Goal: Task Accomplishment & Management: Use online tool/utility

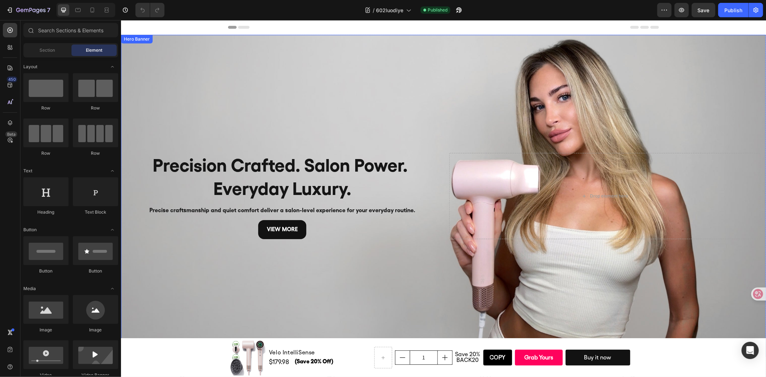
click at [581, 98] on div "Background Image" at bounding box center [443, 195] width 645 height 322
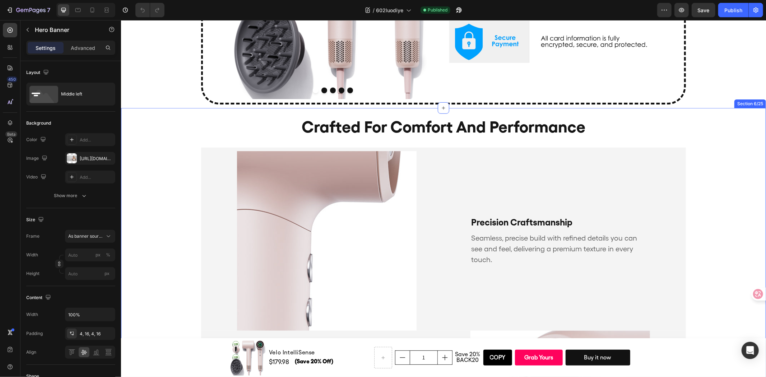
scroll to position [479, 0]
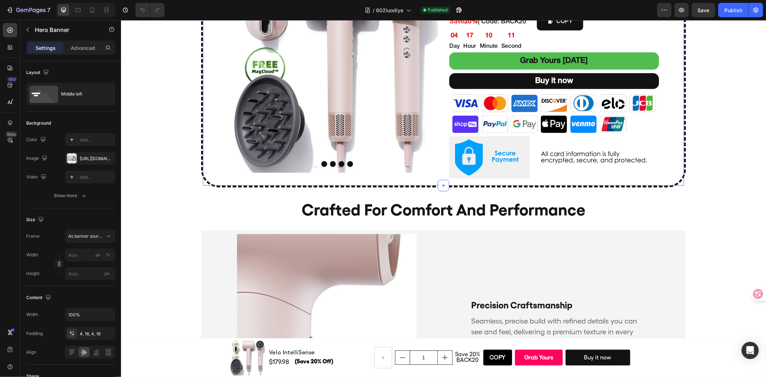
click at [204, 181] on div "Faster Drying, Less Heat Damage Heading Back to Routine 20% OFF Text Block Prod…" at bounding box center [442, 54] width 481 height 256
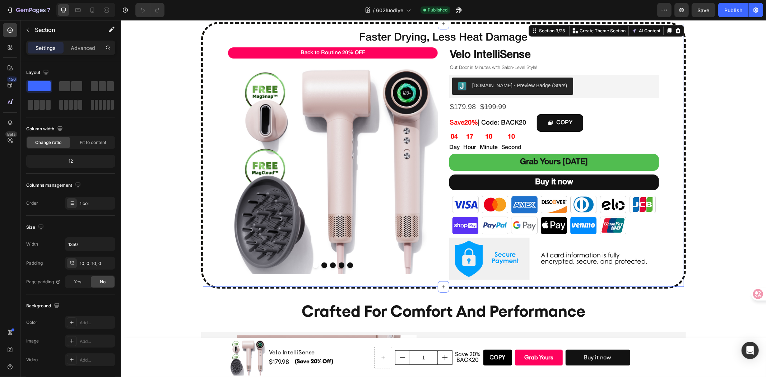
scroll to position [279, 0]
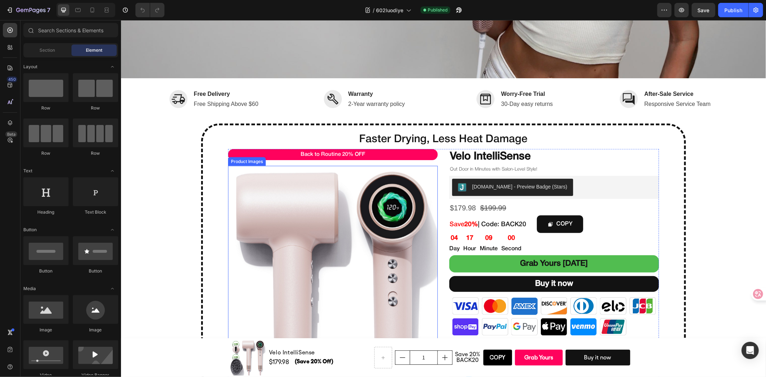
scroll to position [439, 0]
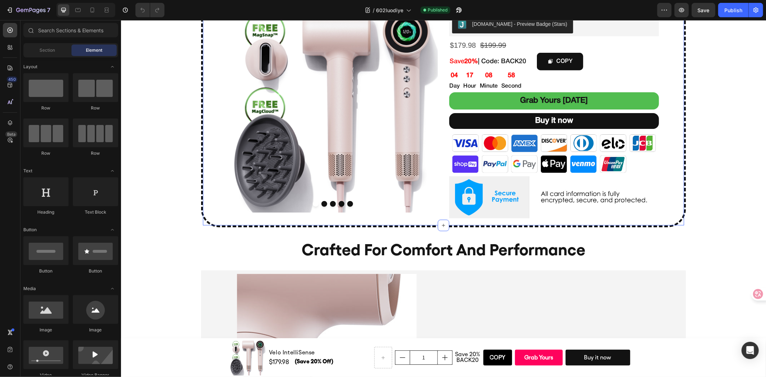
click at [214, 198] on div "Faster Drying, Less Heat Damage Heading Back to Routine 20% OFF Text Block Prod…" at bounding box center [442, 94] width 481 height 256
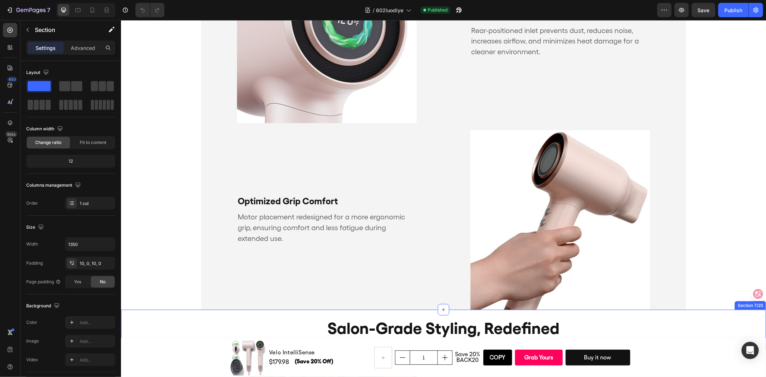
scroll to position [1160, 0]
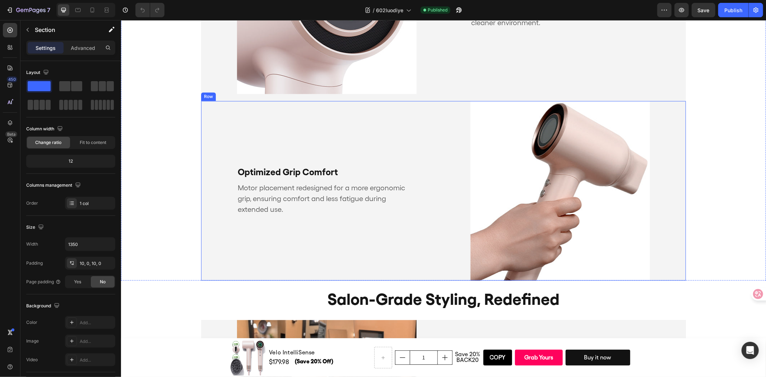
click at [350, 224] on div "Optimized Grip Comfort Text Block Motor placement redesigned for a more ergonom…" at bounding box center [317, 191] width 233 height 180
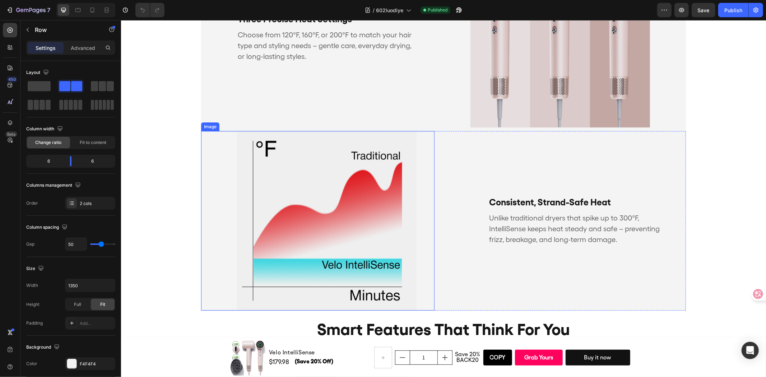
scroll to position [1639, 0]
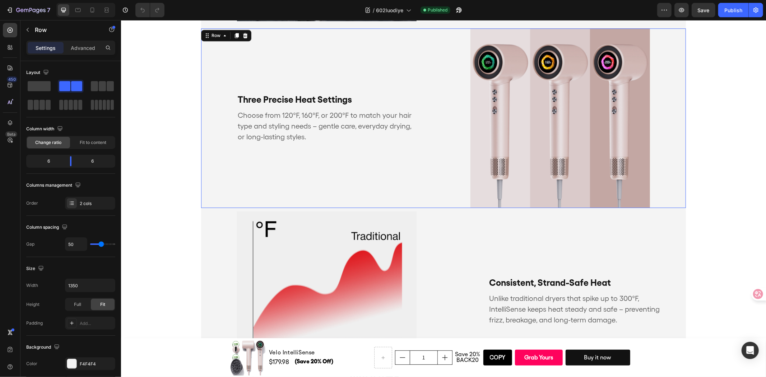
click at [378, 201] on div "Three Precise Heat Settings Text Block Choose from 120°F, 160°F, or 200°F to ma…" at bounding box center [317, 118] width 233 height 180
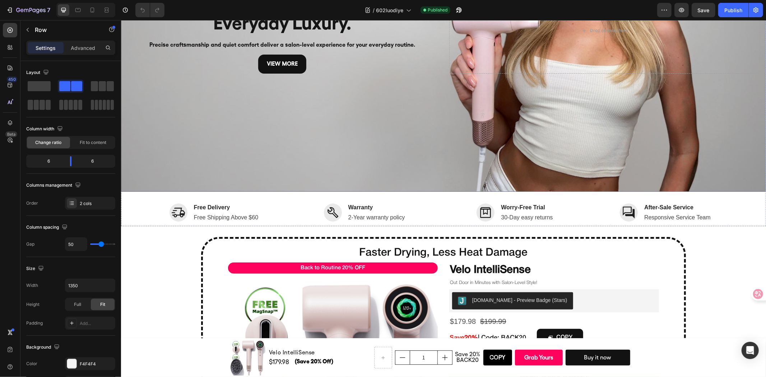
scroll to position [319, 0]
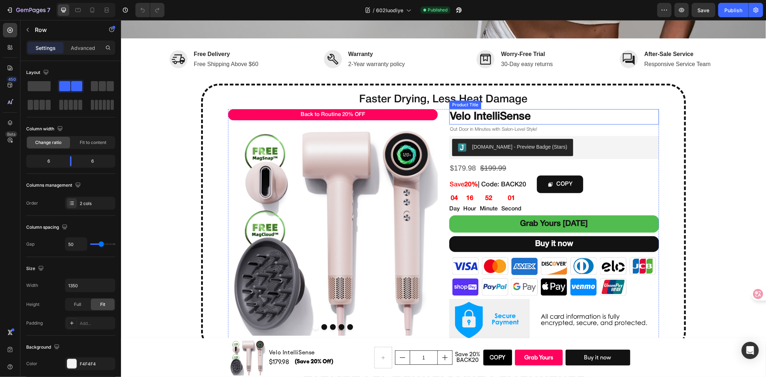
click at [531, 114] on h2 "Velo IntelliSense" at bounding box center [554, 116] width 210 height 15
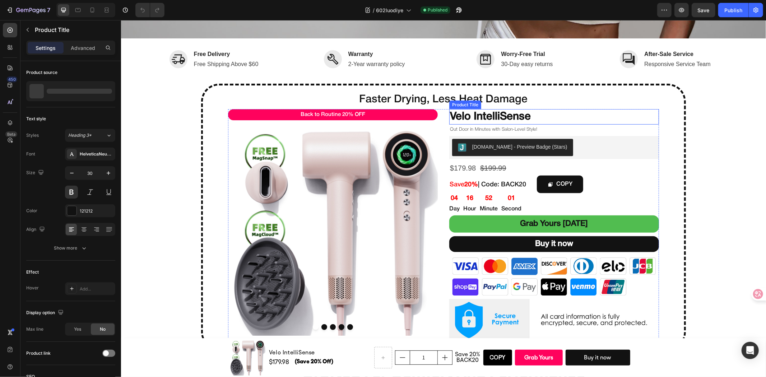
click at [531, 114] on h2 "Velo IntelliSense" at bounding box center [554, 116] width 210 height 15
click at [407, 96] on h2 "Faster Drying, Less Heat Damage" at bounding box center [442, 99] width 481 height 15
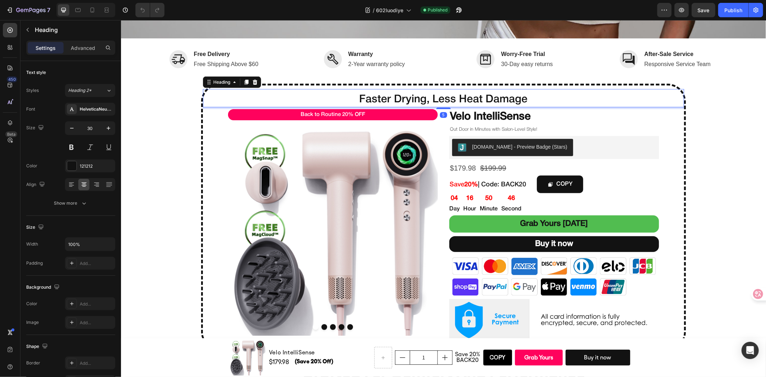
click at [396, 92] on h2 "Faster Drying, Less Heat Damage" at bounding box center [442, 99] width 481 height 15
click at [396, 92] on p "Faster Drying, Less Heat Damage" at bounding box center [443, 99] width 480 height 14
click at [333, 94] on p "Smarter Drying, Healthier Hair, Every Day" at bounding box center [443, 99] width 480 height 14
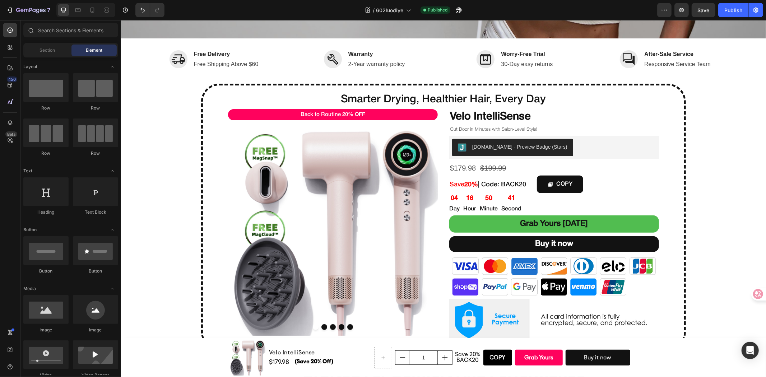
click at [302, 92] on p "Smarter Drying, Healthier Hair, Every Day" at bounding box center [443, 99] width 480 height 14
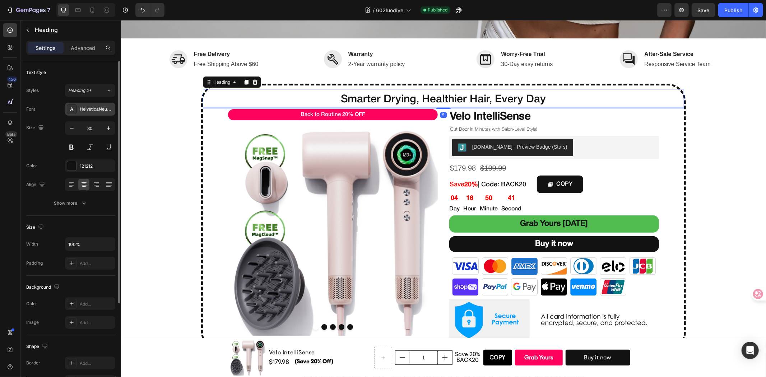
click at [90, 111] on div "HelveticaNeueMedium" at bounding box center [97, 109] width 34 height 6
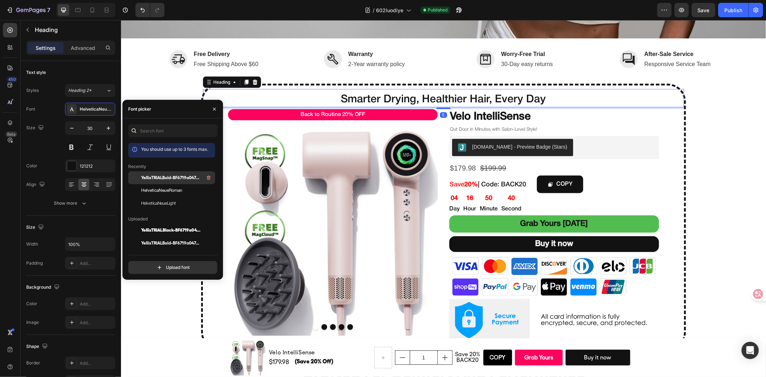
click at [172, 176] on span "YellixTRIALBold-BF6719a047469e3" at bounding box center [171, 177] width 60 height 6
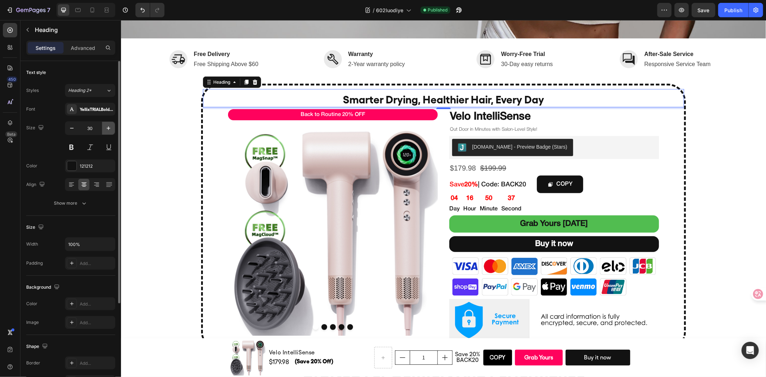
click at [107, 130] on icon "button" at bounding box center [108, 128] width 7 height 7
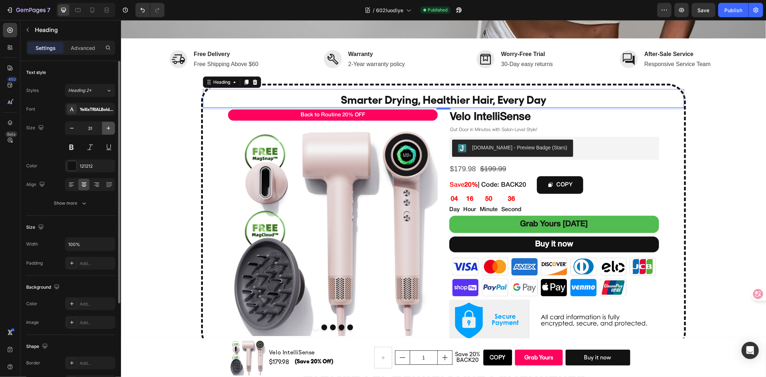
click at [107, 130] on icon "button" at bounding box center [108, 128] width 7 height 7
type input "32"
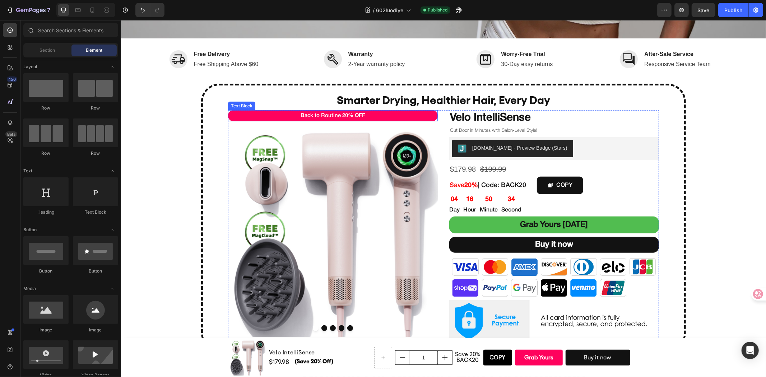
click at [250, 101] on div "Text Block" at bounding box center [241, 105] width 27 height 9
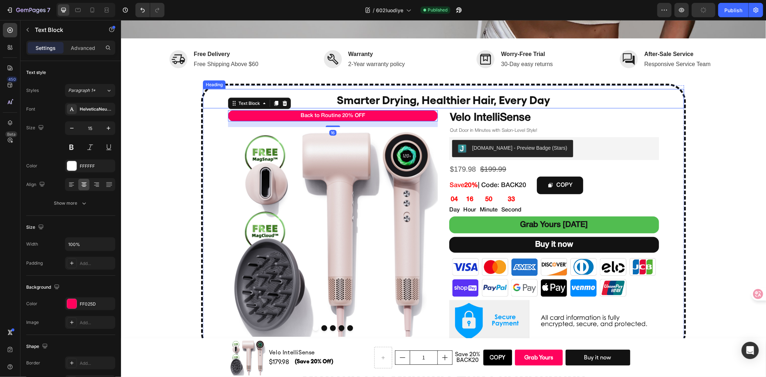
click at [313, 93] on p "Smarter Drying, Healthier Hair, Every Day" at bounding box center [443, 99] width 480 height 15
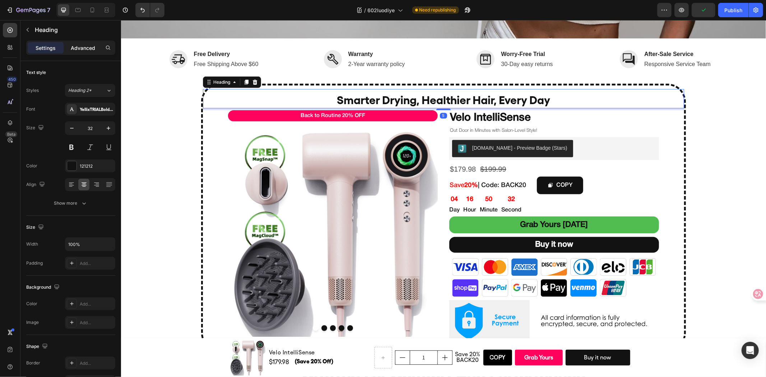
click at [80, 47] on p "Advanced" at bounding box center [83, 48] width 24 height 8
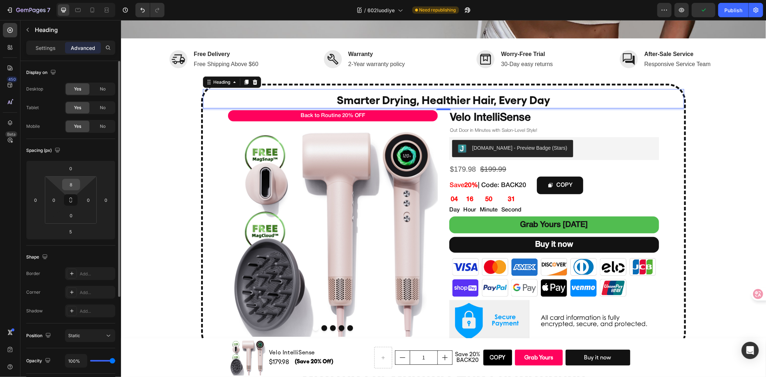
click at [72, 182] on input "8" at bounding box center [71, 184] width 14 height 11
type input "0"
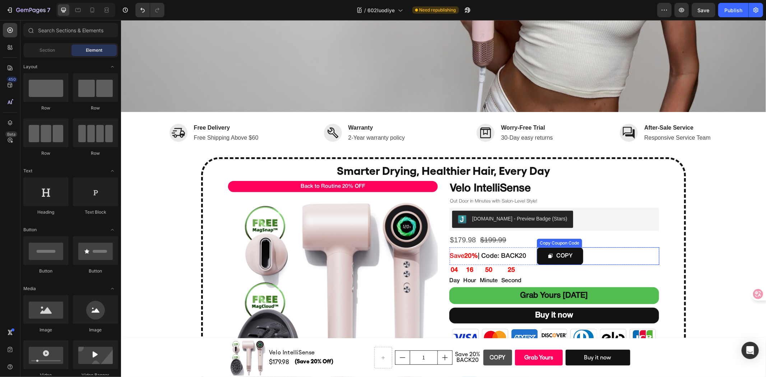
scroll to position [279, 0]
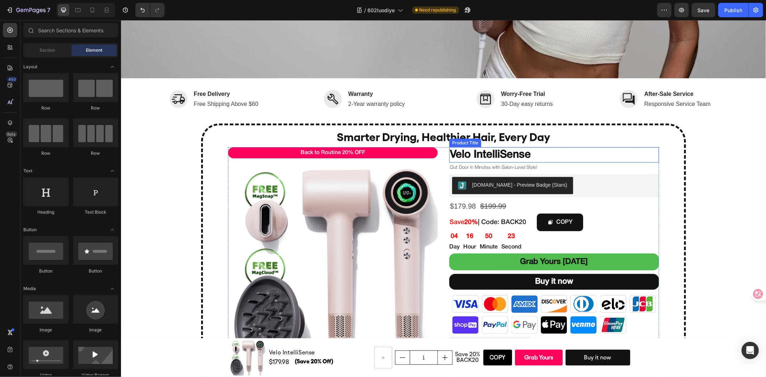
click at [574, 155] on h2 "Velo IntelliSense" at bounding box center [554, 154] width 210 height 15
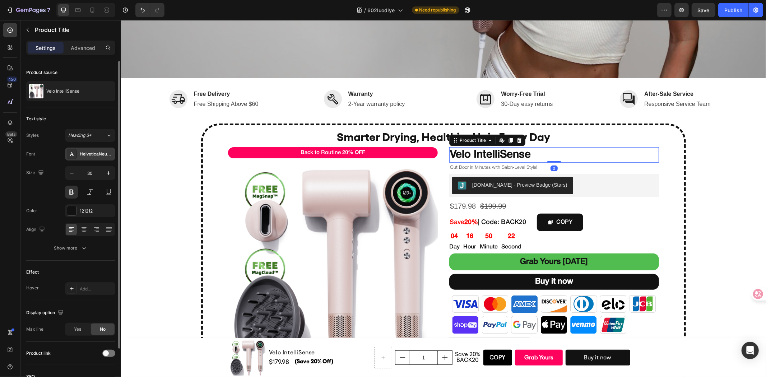
click at [81, 148] on div "HelveticaNeueMedium" at bounding box center [90, 154] width 50 height 13
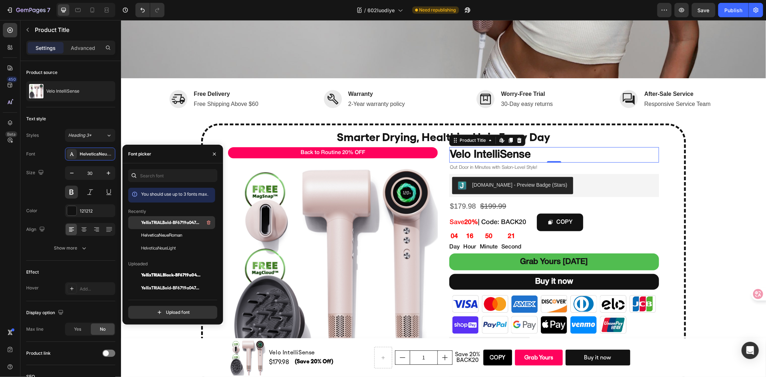
click at [149, 223] on span "YellixTRIALBold-BF6719a047469e3" at bounding box center [171, 222] width 60 height 6
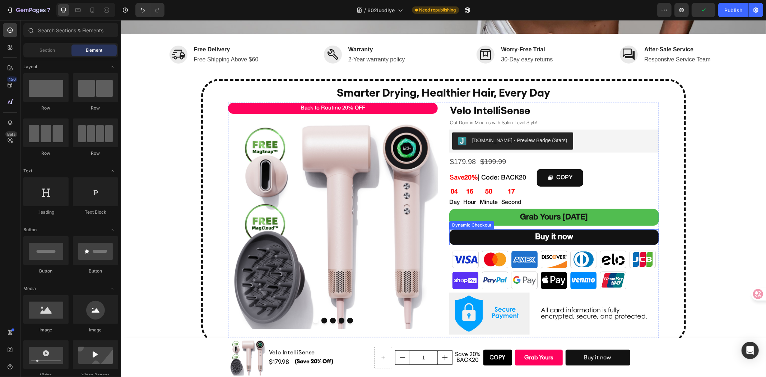
scroll to position [359, 0]
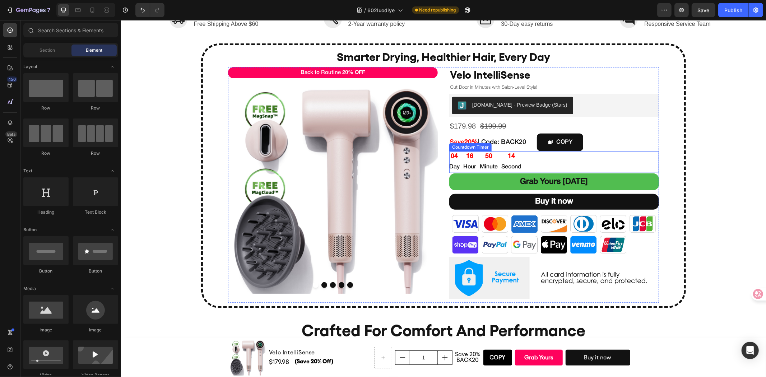
click at [581, 167] on div "04 Day 16 Hour 50 Minute 14 Second" at bounding box center [554, 162] width 210 height 22
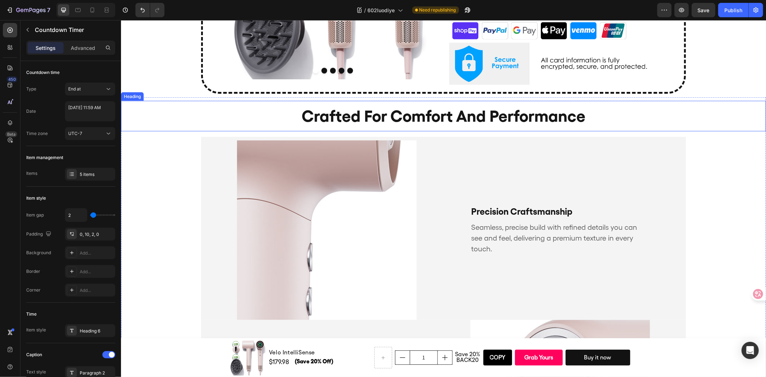
scroll to position [598, 0]
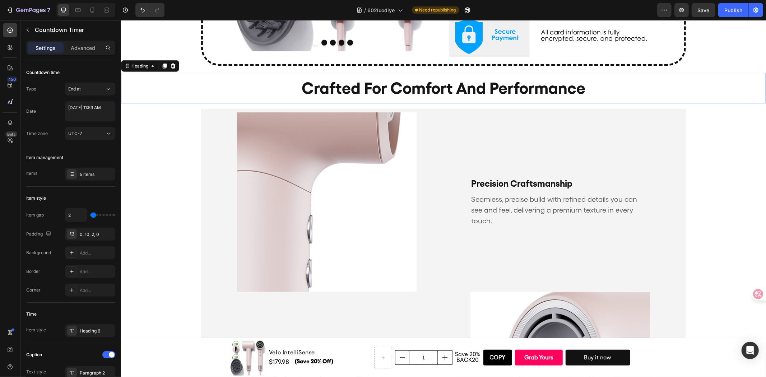
click at [619, 88] on h2 "crafted for comfort and performance" at bounding box center [443, 88] width 645 height 31
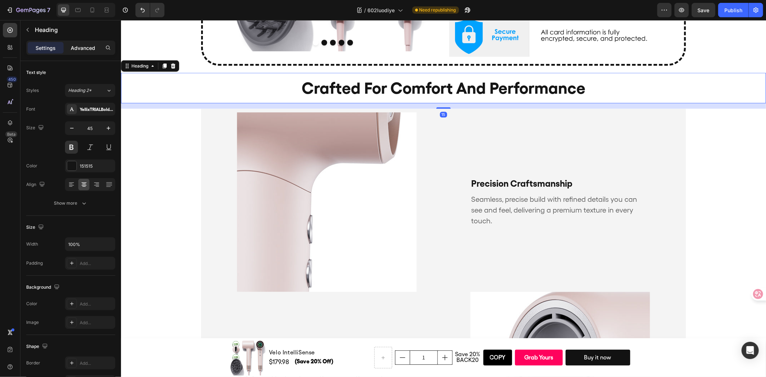
click at [85, 45] on p "Advanced" at bounding box center [83, 48] width 24 height 8
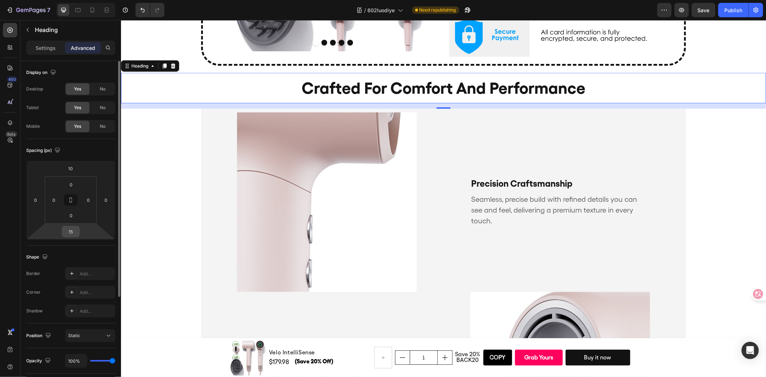
click at [73, 230] on input "15" at bounding box center [71, 231] width 14 height 11
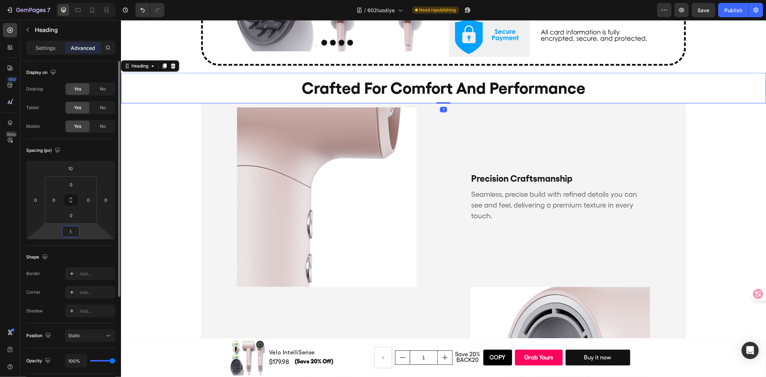
type input "10"
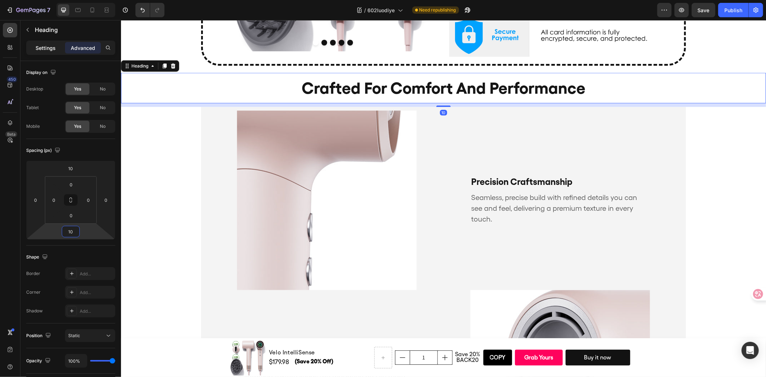
click at [30, 49] on div "Settings" at bounding box center [46, 47] width 36 height 11
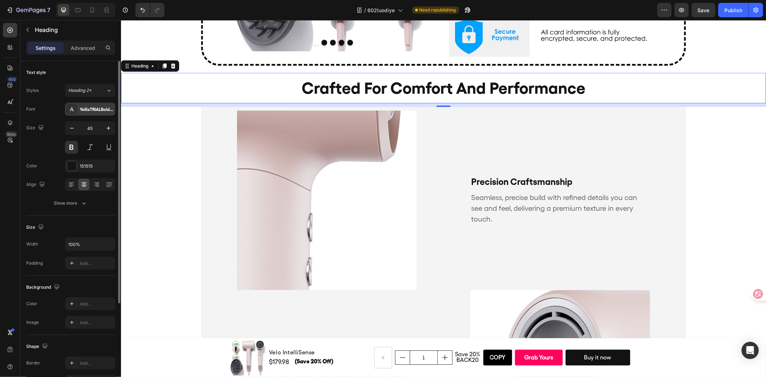
click at [102, 112] on div "YellixTRIALBold-BF6719a047469e3" at bounding box center [97, 109] width 34 height 6
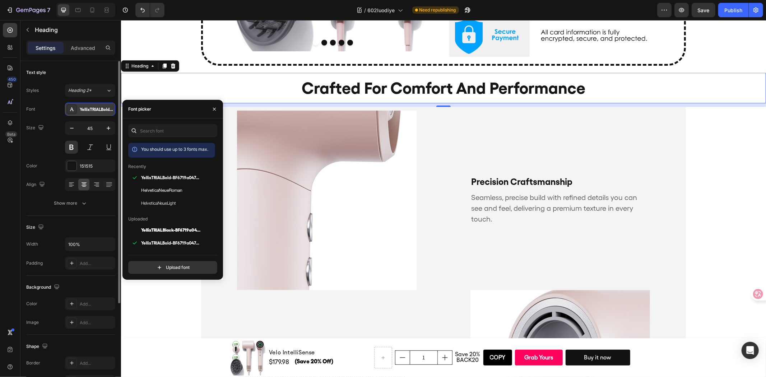
click at [102, 112] on div "YellixTRIALBold-BF6719a047469e3" at bounding box center [97, 109] width 34 height 6
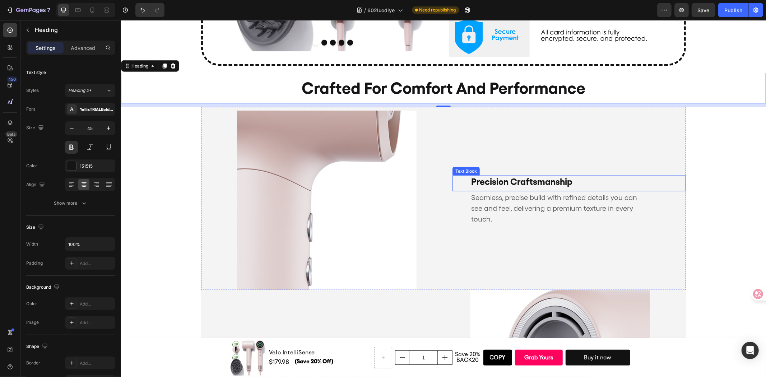
click at [588, 186] on div "Precision Craftsmanship" at bounding box center [560, 181] width 180 height 12
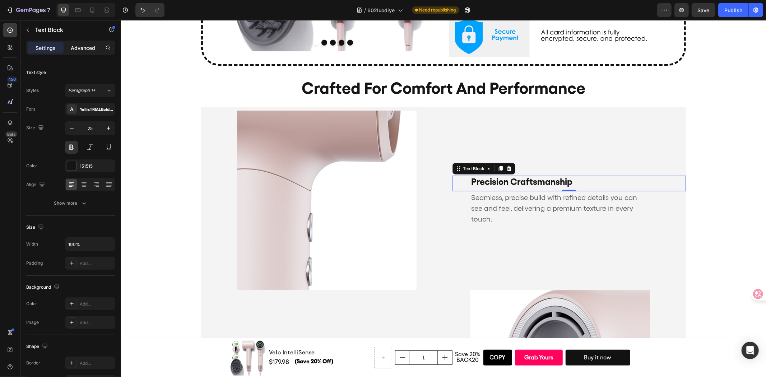
click at [85, 49] on p "Advanced" at bounding box center [83, 48] width 24 height 8
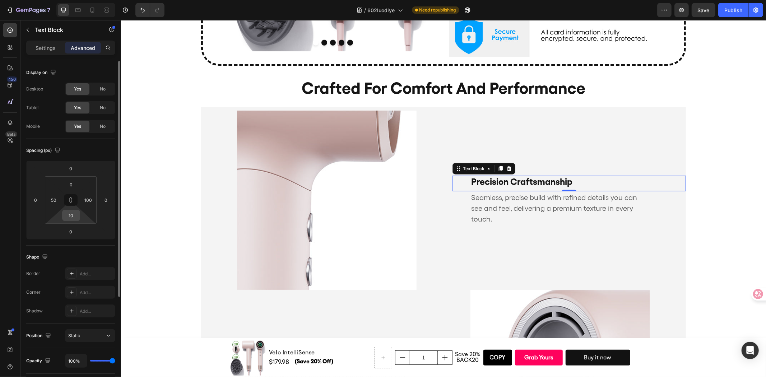
click at [73, 213] on input "10" at bounding box center [71, 215] width 14 height 11
type input "0"
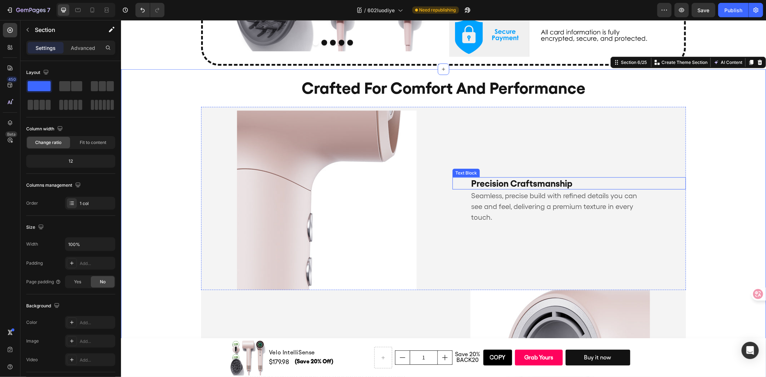
click at [531, 181] on p "Precision Craftsmanship" at bounding box center [560, 183] width 178 height 11
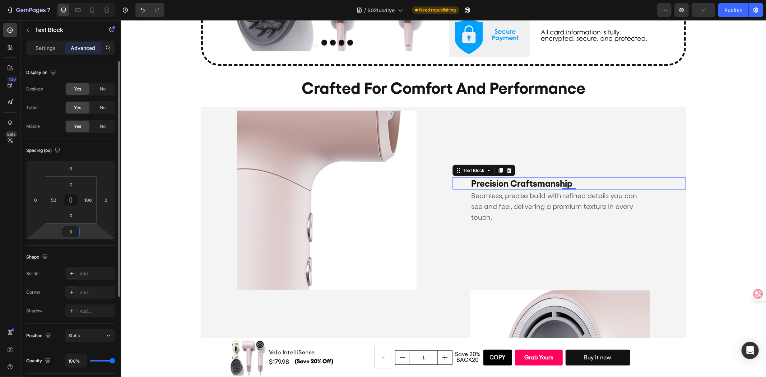
click at [72, 229] on input "0" at bounding box center [71, 231] width 14 height 11
type input "10"
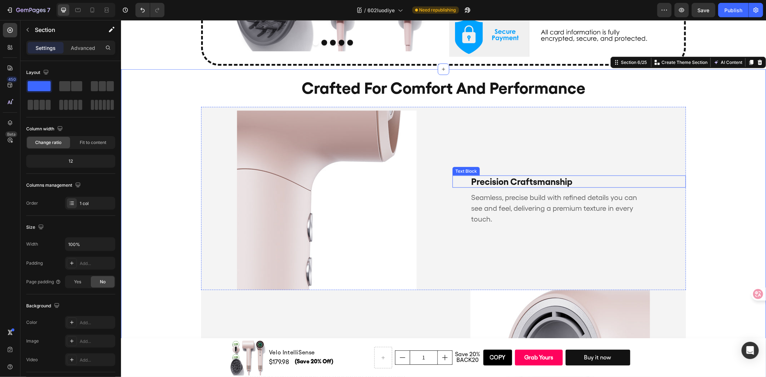
click at [550, 183] on p "Precision Craftsmanship" at bounding box center [560, 181] width 178 height 11
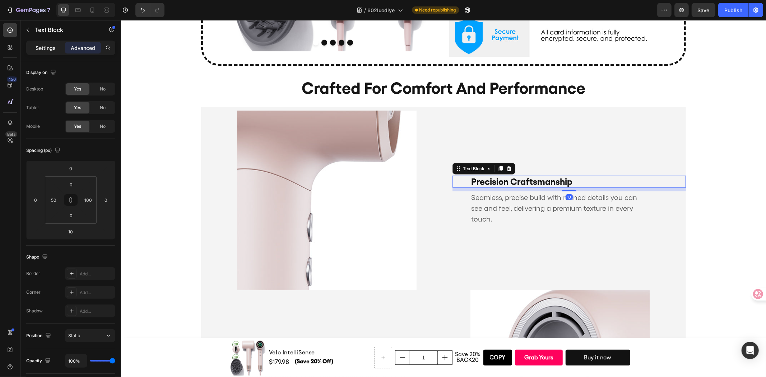
click at [46, 51] on p "Settings" at bounding box center [46, 48] width 20 height 8
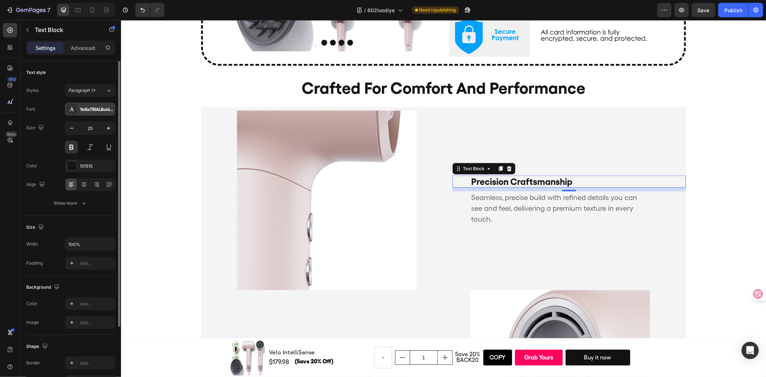
click at [100, 110] on div "YellixTRIALBold-BF6719a047469e3" at bounding box center [97, 109] width 34 height 6
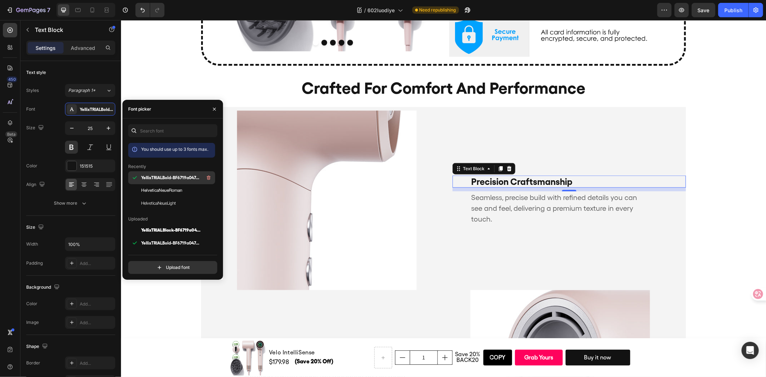
click at [173, 177] on span "YellixTRIALBold-BF6719a047469e3" at bounding box center [171, 177] width 60 height 6
click at [141, 84] on h2 "crafted for comfort and performance" at bounding box center [443, 88] width 645 height 31
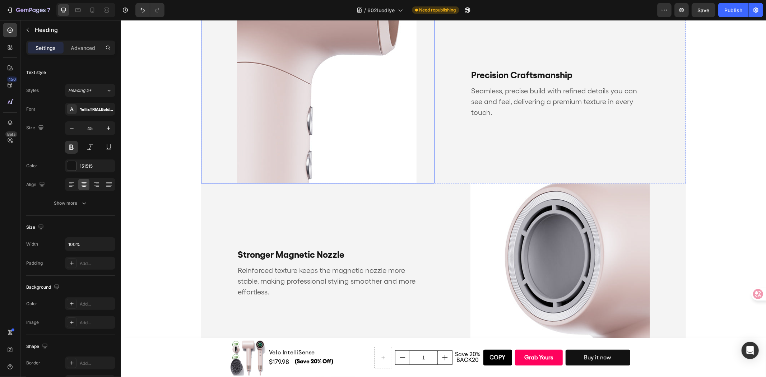
scroll to position [801, 0]
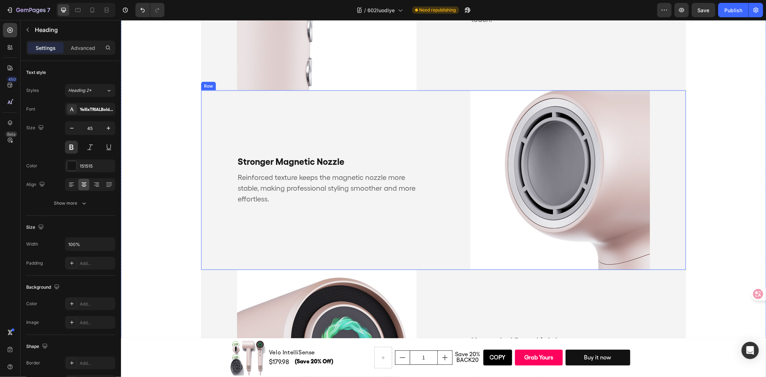
click at [364, 159] on p "Stronger Magnetic Nozzle" at bounding box center [317, 161] width 160 height 11
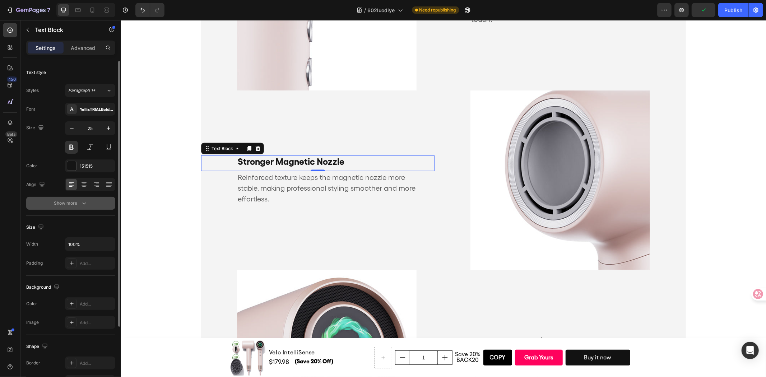
click at [78, 200] on div "Show more" at bounding box center [70, 203] width 33 height 7
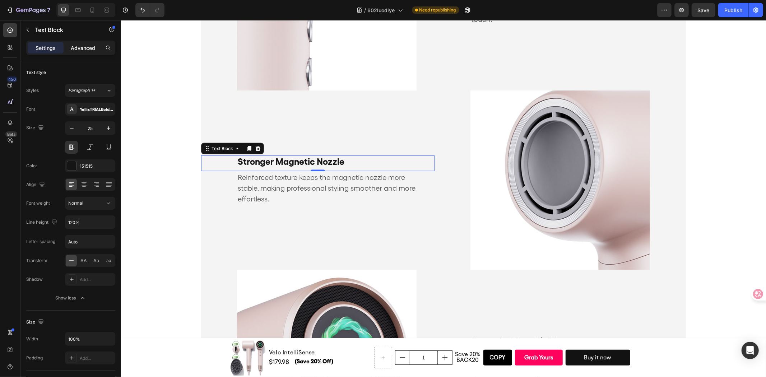
click at [88, 46] on p "Advanced" at bounding box center [83, 48] width 24 height 8
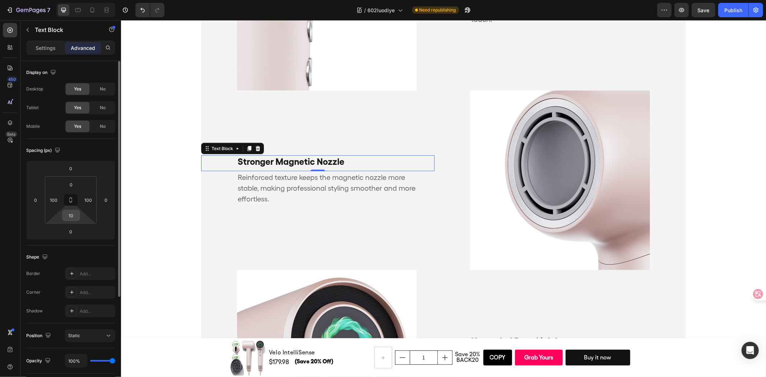
click at [70, 216] on input "10" at bounding box center [71, 215] width 14 height 11
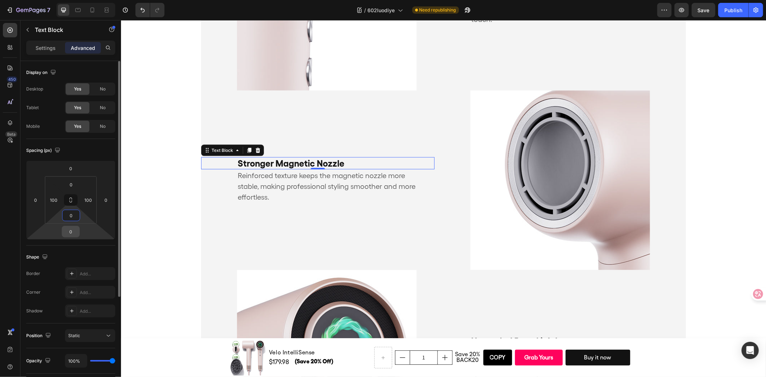
type input "0"
click at [75, 231] on input "0" at bounding box center [71, 231] width 14 height 11
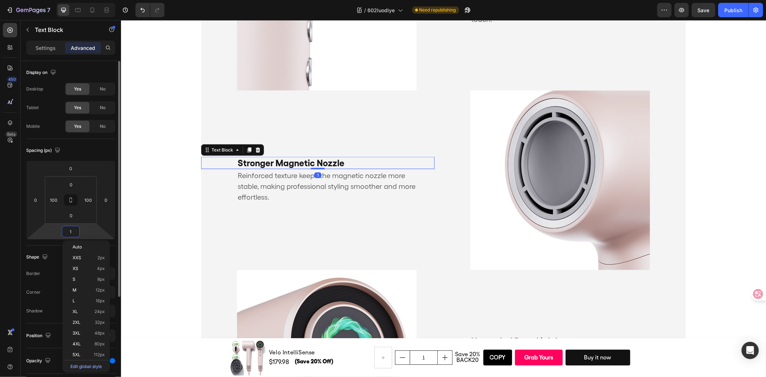
type input "10"
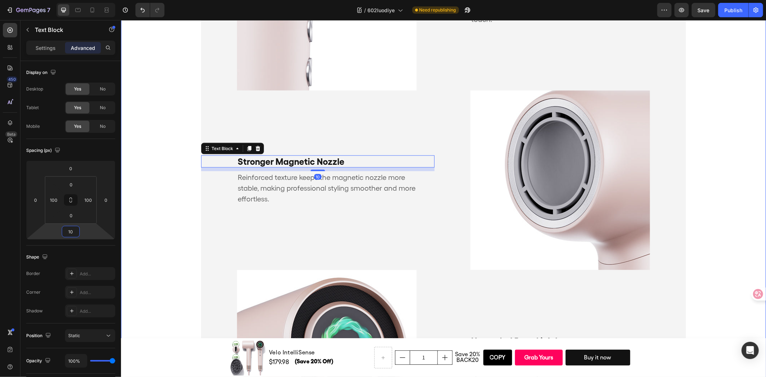
click at [166, 221] on div "crafted for comfort and performance Heading Precision Craftsmanship Text Block …" at bounding box center [443, 252] width 645 height 767
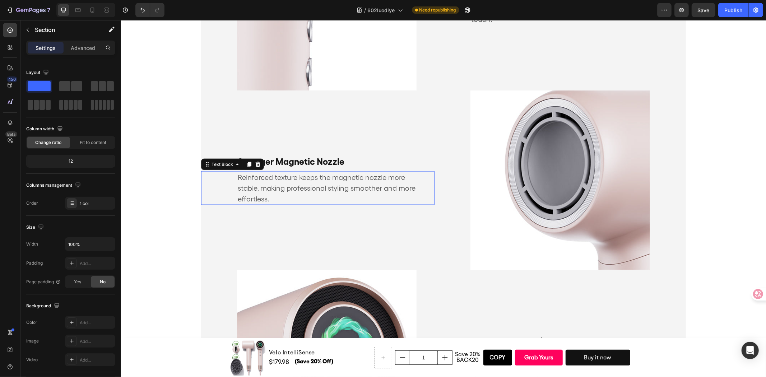
click at [301, 197] on p "Reinforced texture keeps the magnetic nozzle more stable, making professional s…" at bounding box center [326, 188] width 178 height 32
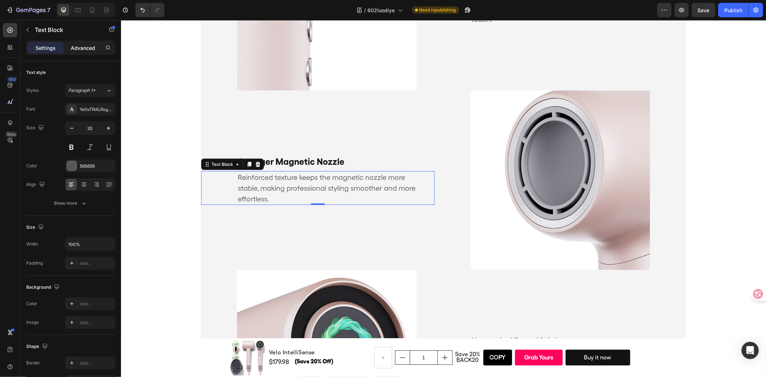
click at [85, 47] on p "Advanced" at bounding box center [83, 48] width 24 height 8
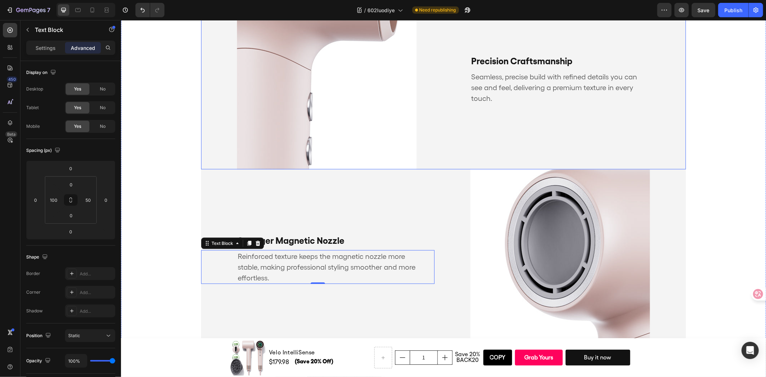
scroll to position [721, 0]
click at [541, 91] on p "Seamless, precise build with refined details you can see and feel, delivering a…" at bounding box center [560, 88] width 178 height 32
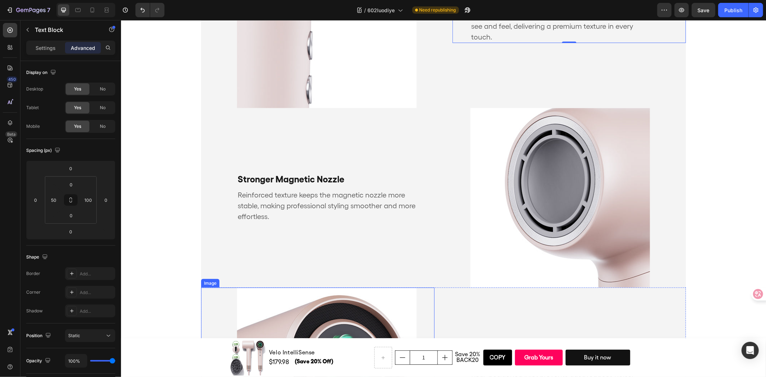
scroll to position [881, 0]
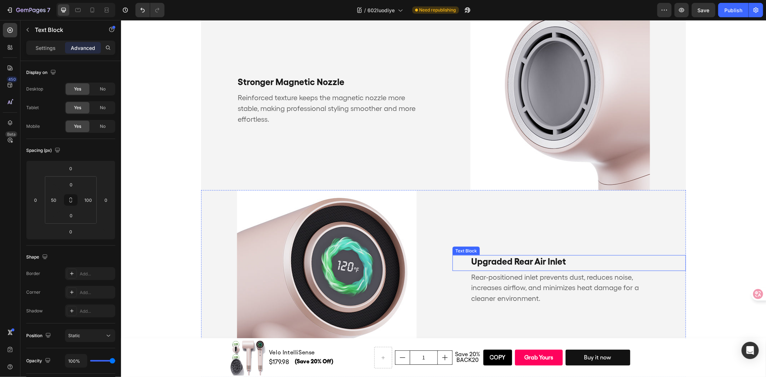
click at [551, 256] on p "Upgraded Rear Air Inlet" at bounding box center [560, 261] width 178 height 11
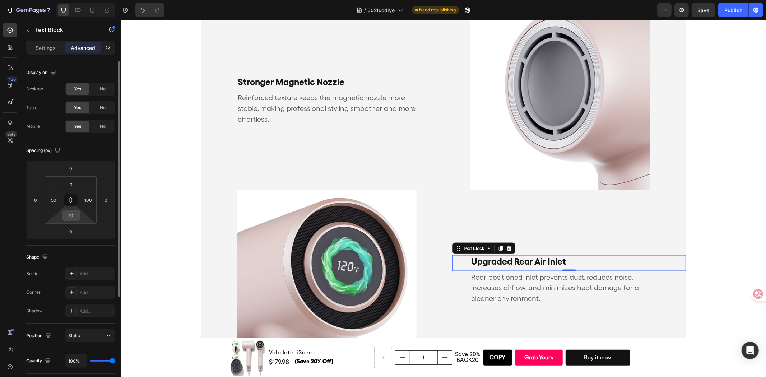
click at [70, 212] on input "10" at bounding box center [71, 215] width 14 height 11
type input "0"
click at [74, 230] on input "0" at bounding box center [71, 231] width 14 height 11
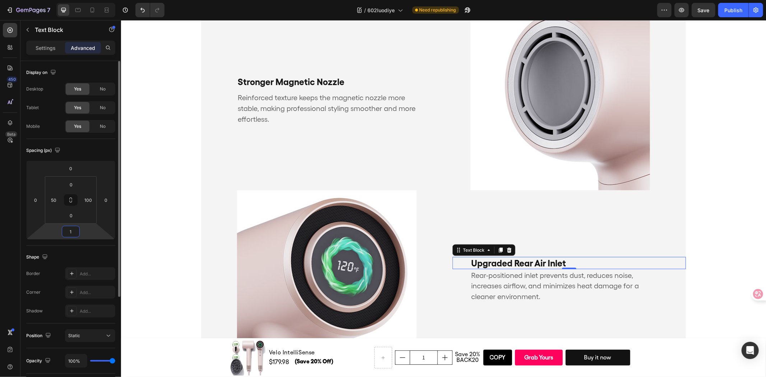
type input "10"
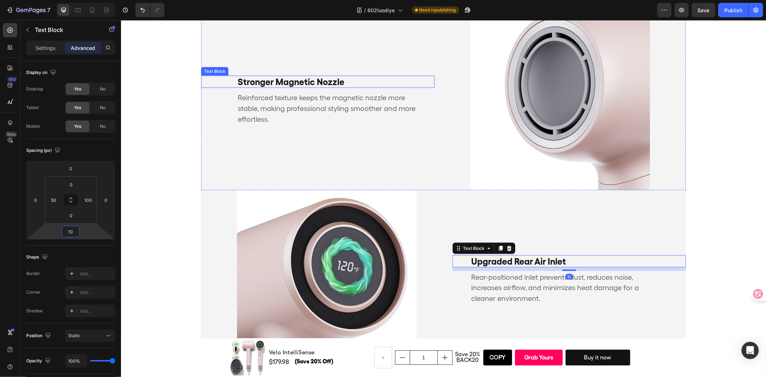
click at [251, 81] on p "Stronger Magnetic Nozzle" at bounding box center [317, 81] width 160 height 11
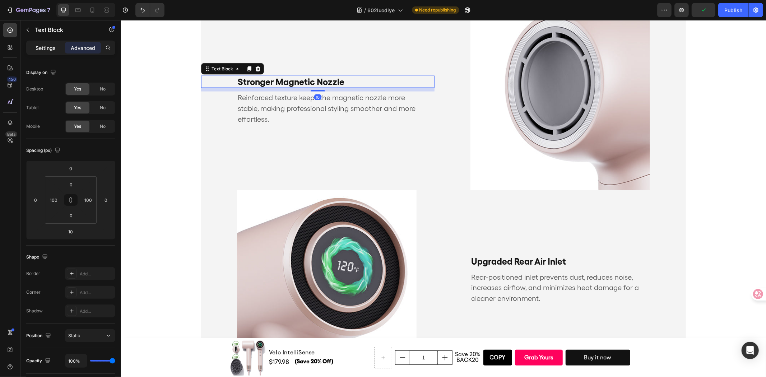
click at [36, 45] on p "Settings" at bounding box center [46, 48] width 20 height 8
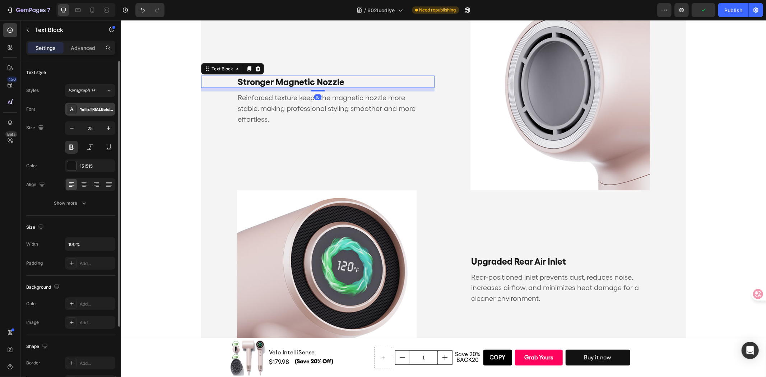
click at [100, 110] on div "YellixTRIALBold-BF6719a047469e3" at bounding box center [97, 109] width 34 height 6
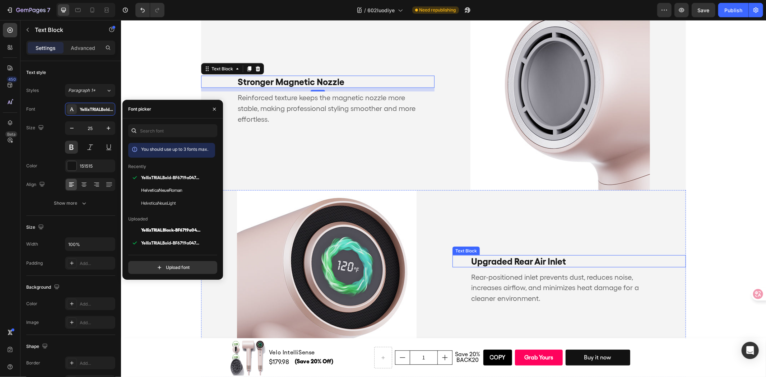
click at [564, 256] on p "Upgraded Rear Air Inlet" at bounding box center [560, 261] width 178 height 11
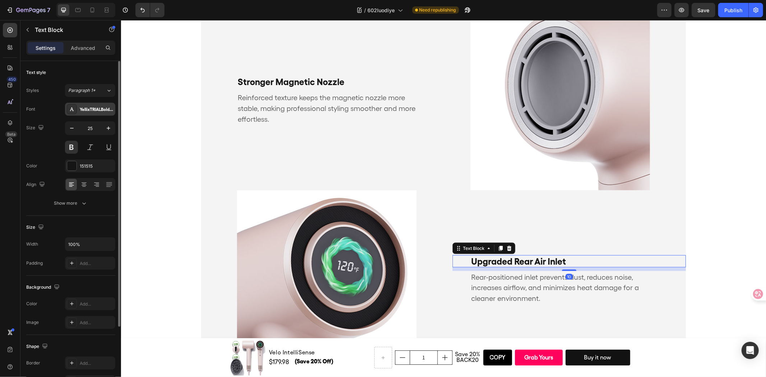
click at [99, 114] on div "YellixTRIALBold-BF6719a047469e3" at bounding box center [90, 109] width 50 height 13
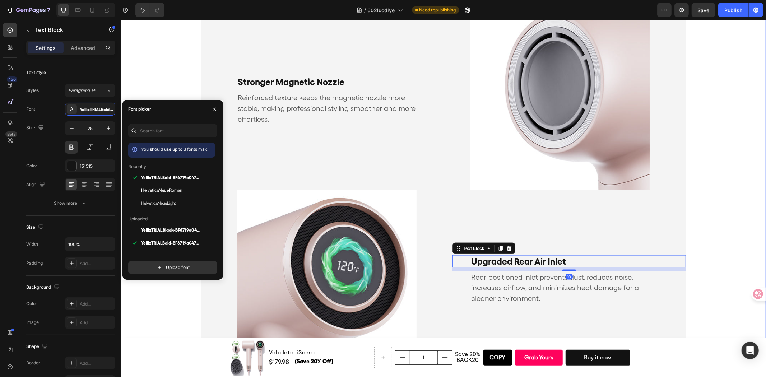
click at [163, 80] on div "crafted for comfort and performance Heading Precision Craftsmanship Text Block …" at bounding box center [443, 173] width 645 height 767
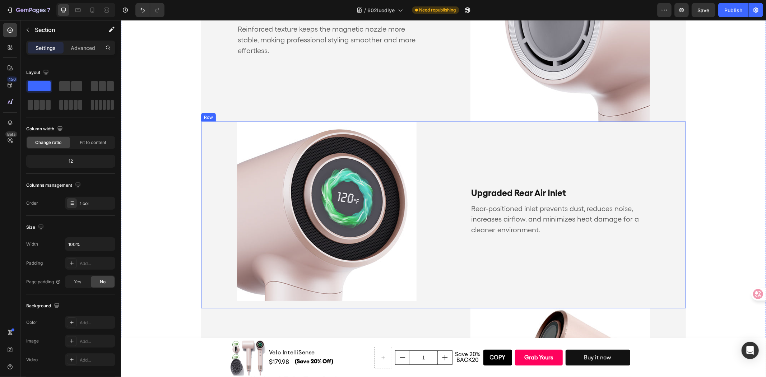
scroll to position [1040, 0]
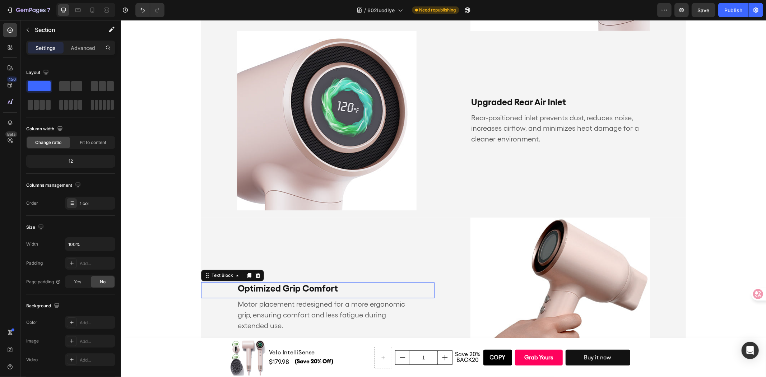
click at [360, 292] on p "Optimized Grip Comfort" at bounding box center [317, 288] width 160 height 11
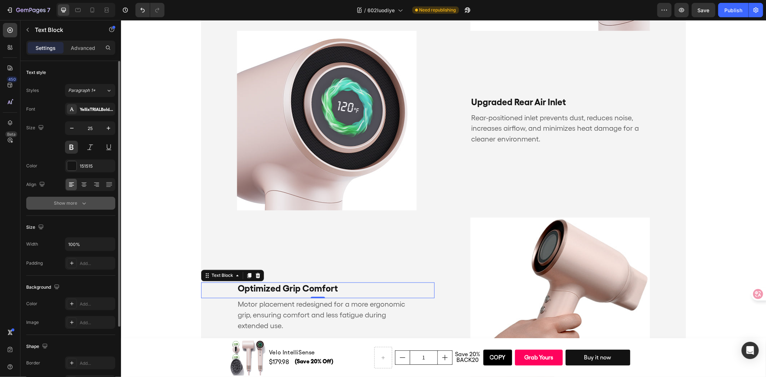
click at [78, 208] on button "Show more" at bounding box center [70, 203] width 89 height 13
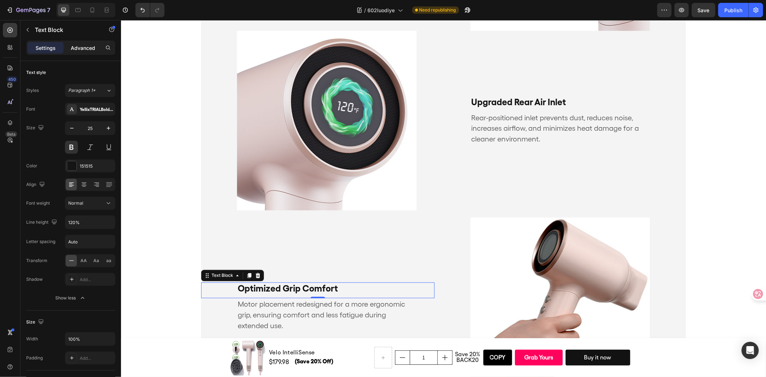
click at [81, 50] on p "Advanced" at bounding box center [83, 48] width 24 height 8
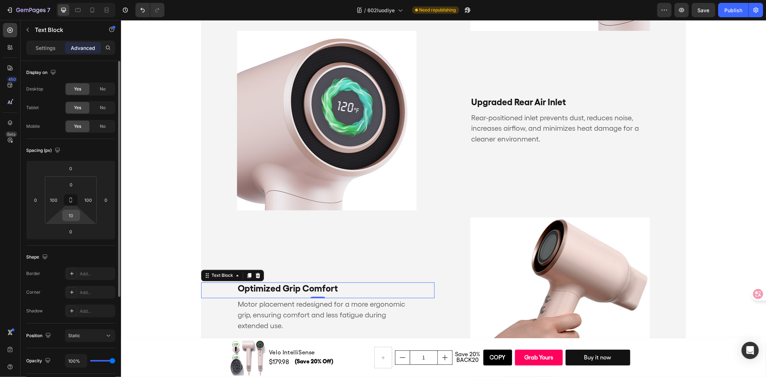
click at [73, 218] on input "10" at bounding box center [71, 215] width 14 height 11
type input "0"
click at [72, 230] on input "0" at bounding box center [71, 231] width 14 height 11
type input "10"
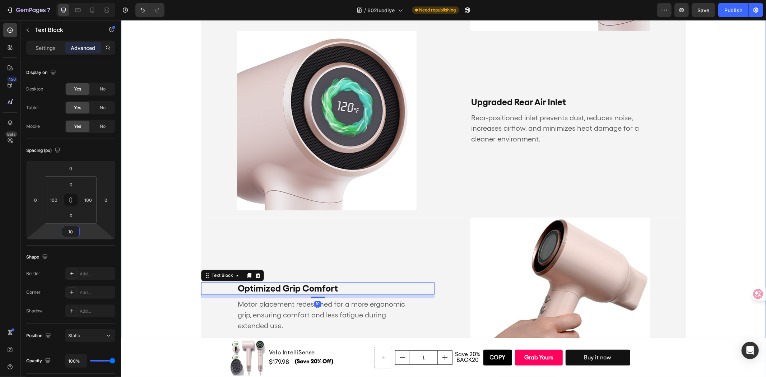
click at [153, 225] on div "crafted for comfort and performance Heading Precision Craftsmanship Text Block …" at bounding box center [443, 13] width 645 height 767
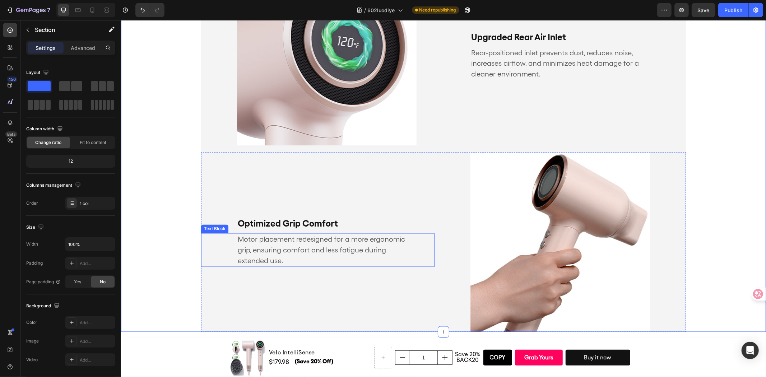
scroll to position [1200, 0]
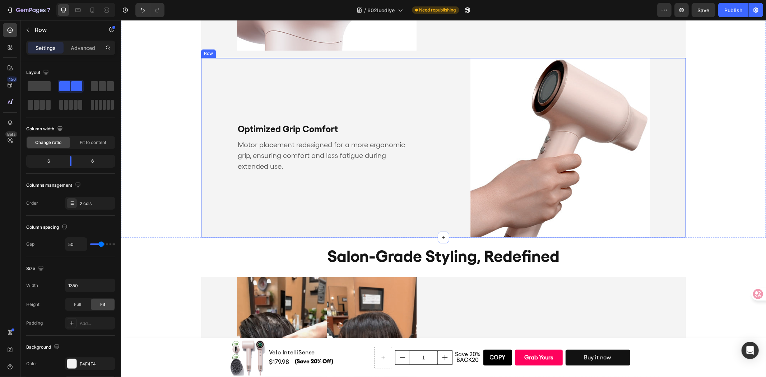
click at [349, 134] on div "Optimized Grip Comfort Text Block Motor placement redesigned for a more ergonom…" at bounding box center [317, 147] width 233 height 180
click at [353, 132] on p "Optimized Grip Comfort" at bounding box center [317, 128] width 160 height 11
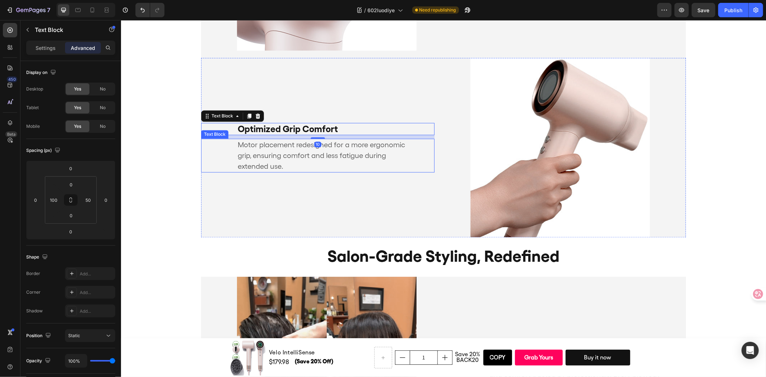
click at [360, 144] on p "Motor placement redesigned for a more ergonomic grip, ensuring comfort and less…" at bounding box center [326, 155] width 178 height 32
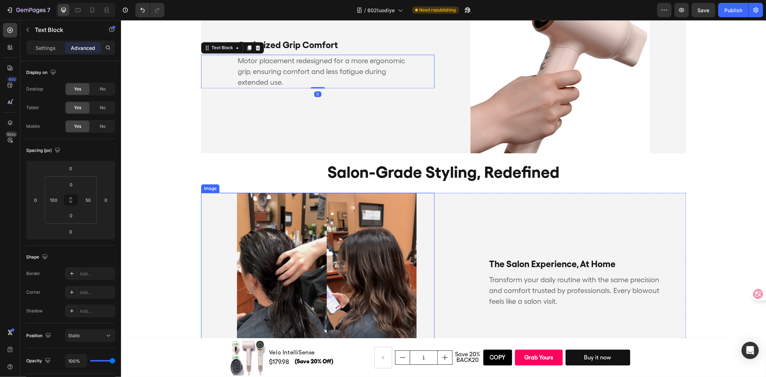
scroll to position [1319, 0]
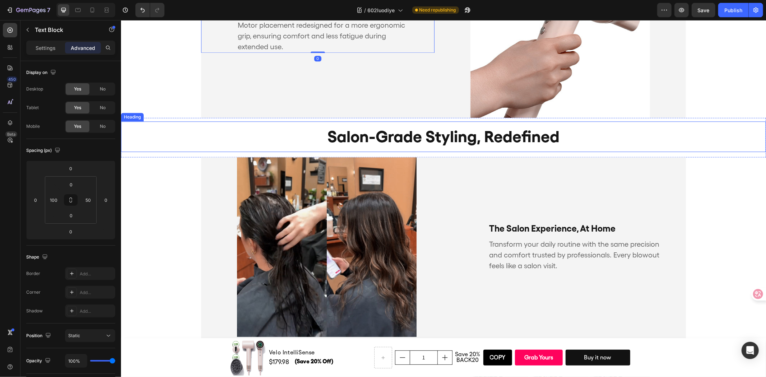
click at [537, 141] on h2 "salon-grade styling, redefined" at bounding box center [443, 136] width 645 height 31
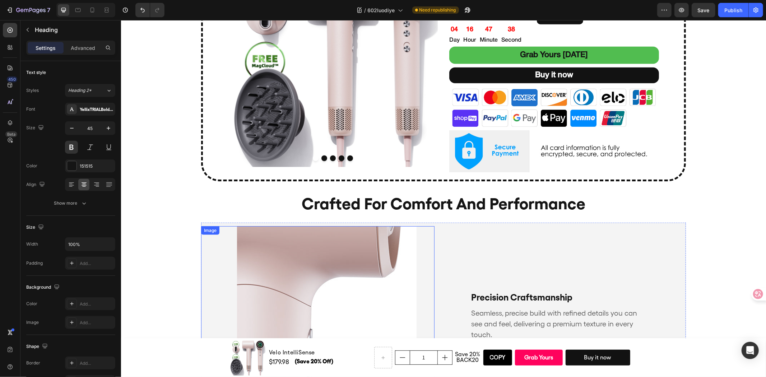
scroll to position [482, 0]
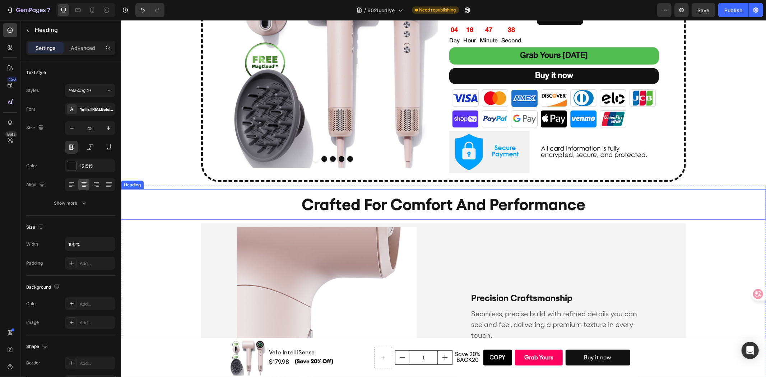
click at [241, 192] on h2 "crafted for comfort and performance" at bounding box center [443, 204] width 645 height 31
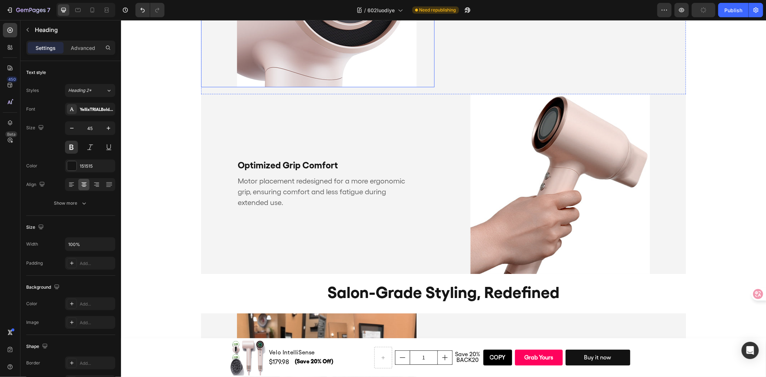
scroll to position [1283, 0]
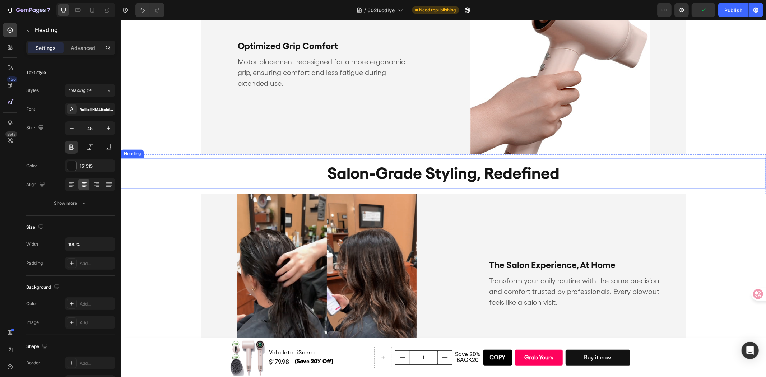
click at [257, 165] on h2 "salon-grade styling, redefined" at bounding box center [443, 173] width 645 height 31
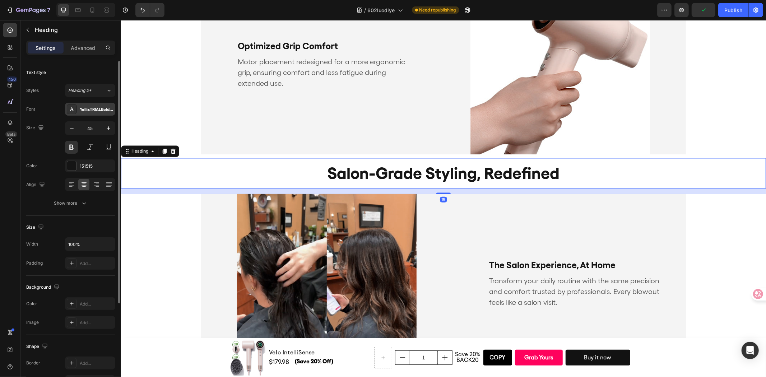
click at [102, 108] on div "YellixTRIALBold-BF6719a047469e3" at bounding box center [97, 109] width 34 height 6
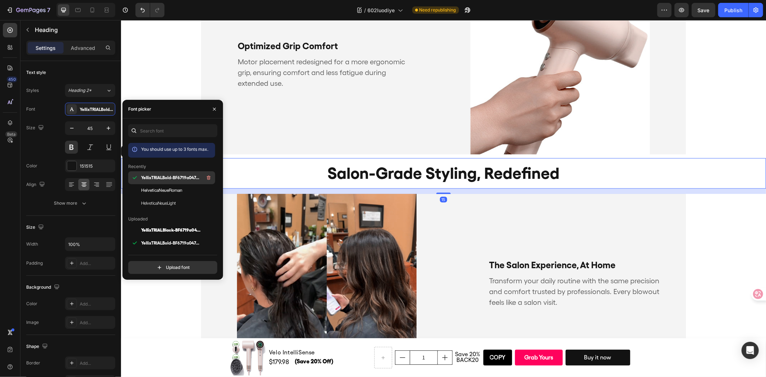
click at [164, 224] on div "YellixTRIALBold-BF6719a047469e3" at bounding box center [171, 230] width 87 height 13
click at [92, 49] on p "Advanced" at bounding box center [83, 48] width 24 height 8
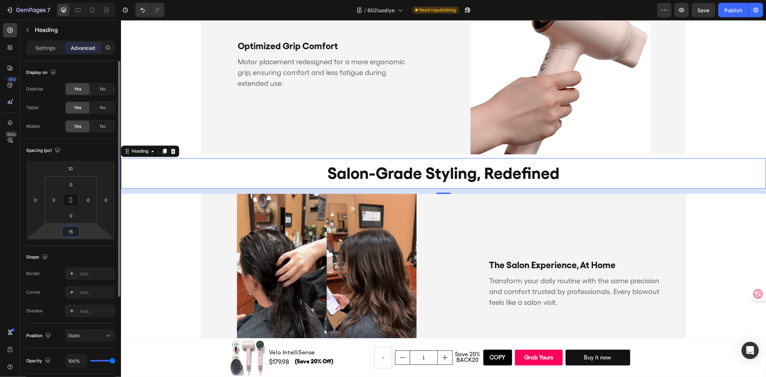
click at [71, 235] on input "15" at bounding box center [71, 231] width 14 height 11
type input "10"
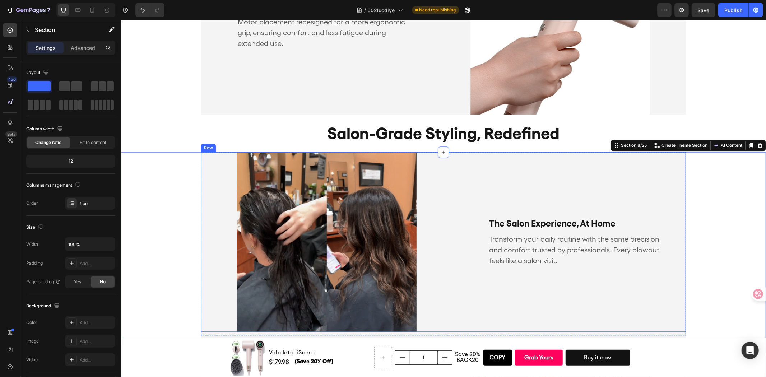
scroll to position [1402, 0]
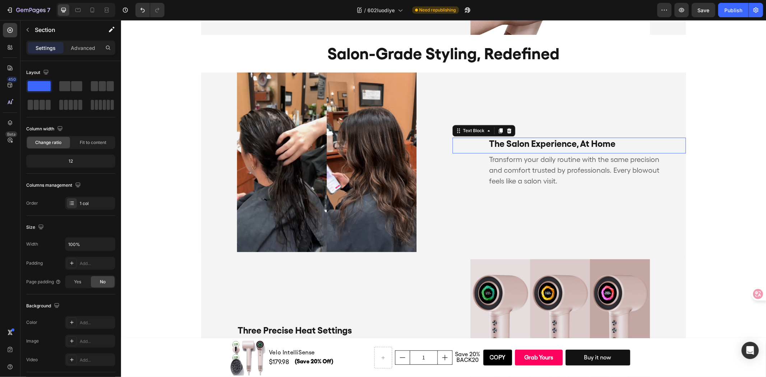
click at [624, 148] on div "The Salon Experience, At Home" at bounding box center [569, 143] width 162 height 12
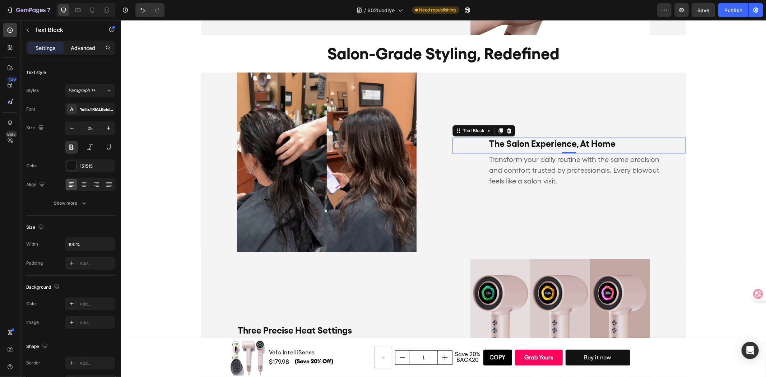
click at [70, 48] on div "Advanced" at bounding box center [83, 47] width 36 height 11
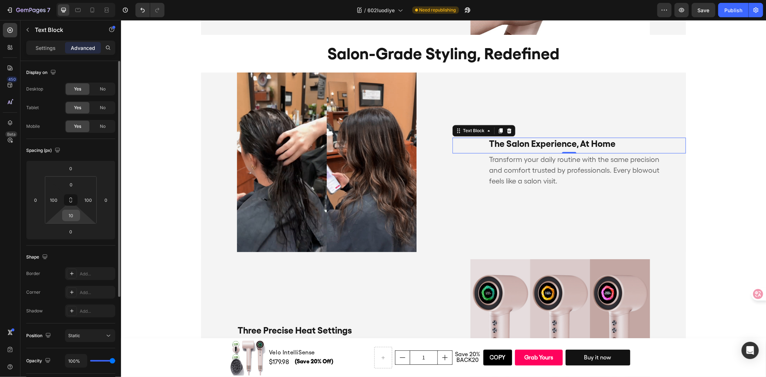
click at [73, 219] on input "10" at bounding box center [71, 215] width 14 height 11
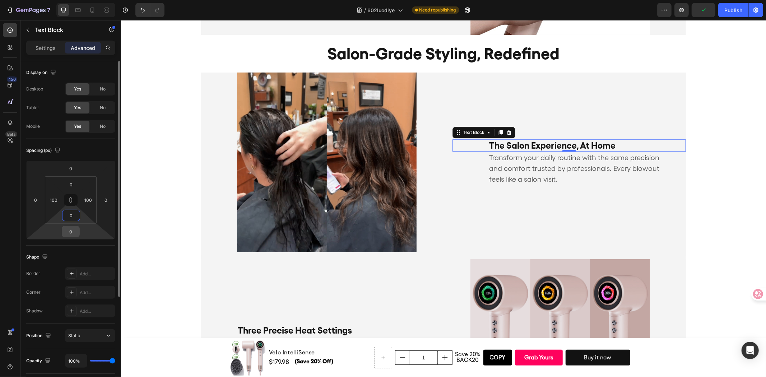
type input "0"
click at [68, 231] on input "0" at bounding box center [71, 231] width 14 height 11
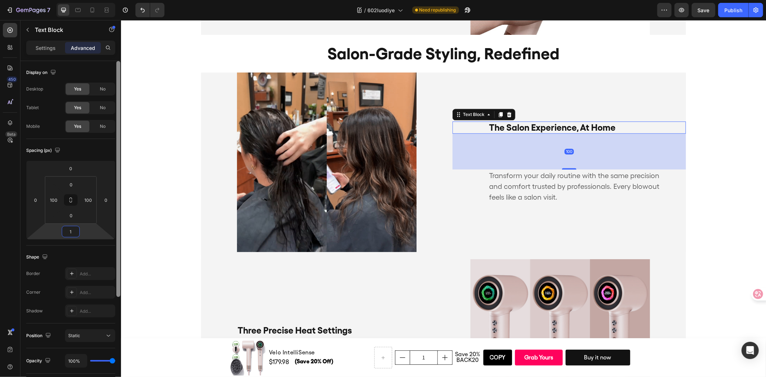
type input "10"
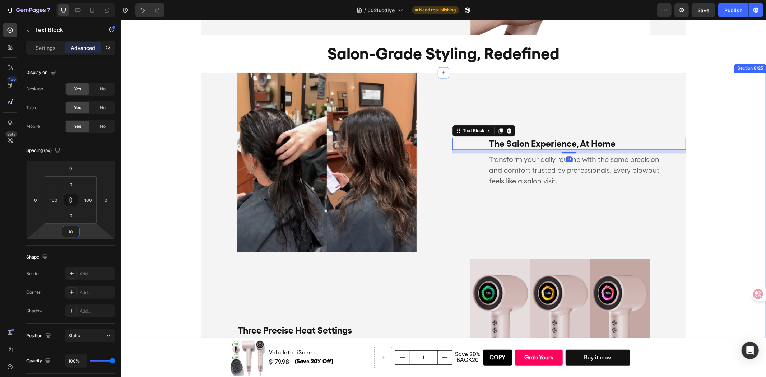
click at [178, 220] on div "The Salon Experience, At Home Text Block 10 Transform your daily routine with t…" at bounding box center [443, 346] width 645 height 549
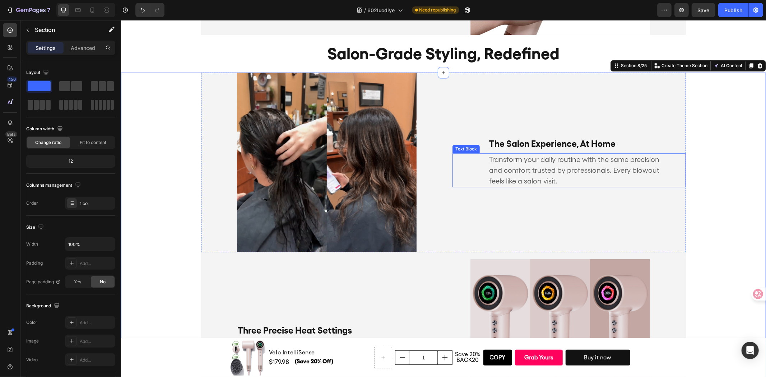
click at [598, 162] on p "Transform your daily routine with the same precision and comfort trusted by pro…" at bounding box center [578, 170] width 178 height 32
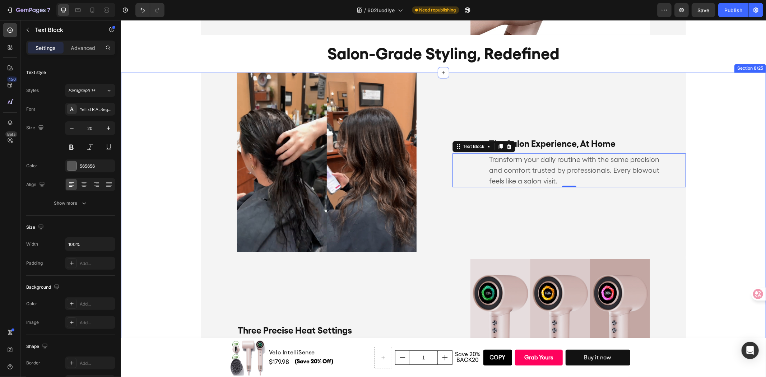
click at [707, 172] on div "The Salon Experience, At Home Text Block Transform your daily routine with the …" at bounding box center [443, 346] width 645 height 549
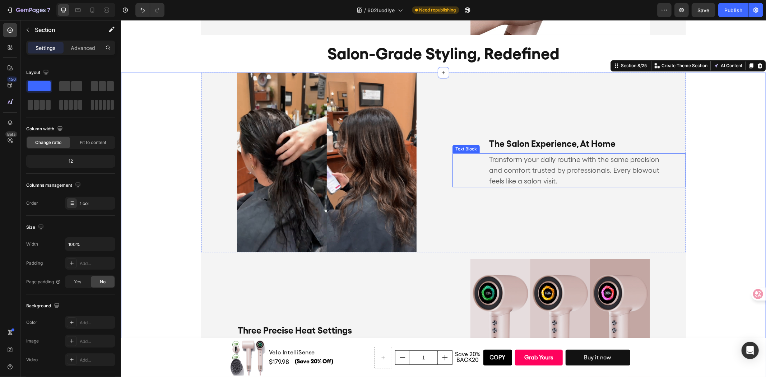
click at [653, 162] on p "Transform your daily routine with the same precision and comfort trusted by pro…" at bounding box center [578, 170] width 178 height 32
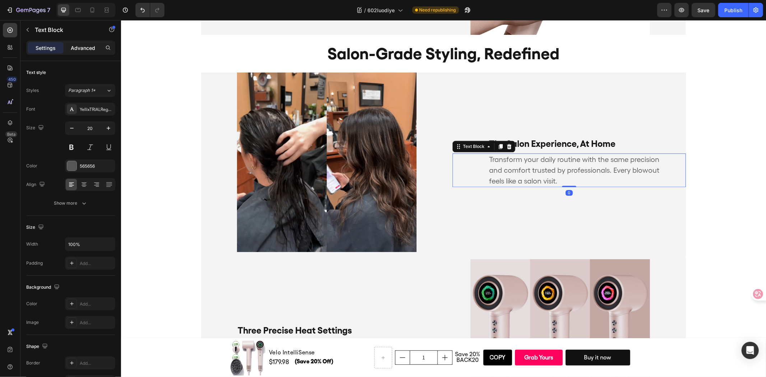
click at [78, 52] on div "Advanced" at bounding box center [83, 47] width 36 height 11
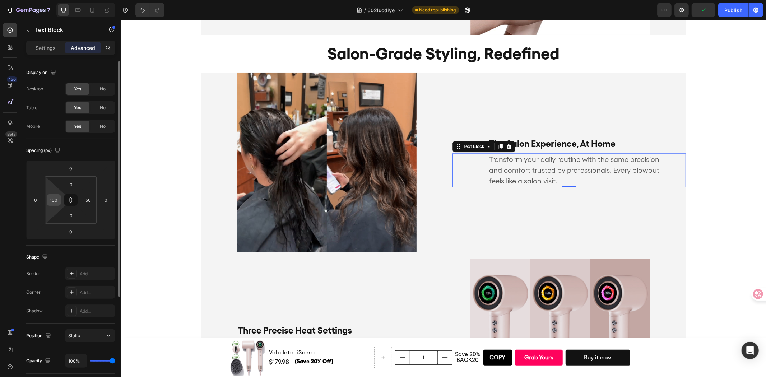
click at [60, 197] on div "100" at bounding box center [54, 199] width 14 height 11
click at [58, 200] on input "100" at bounding box center [53, 200] width 11 height 11
type input "50"
click at [91, 196] on input "50" at bounding box center [88, 200] width 11 height 11
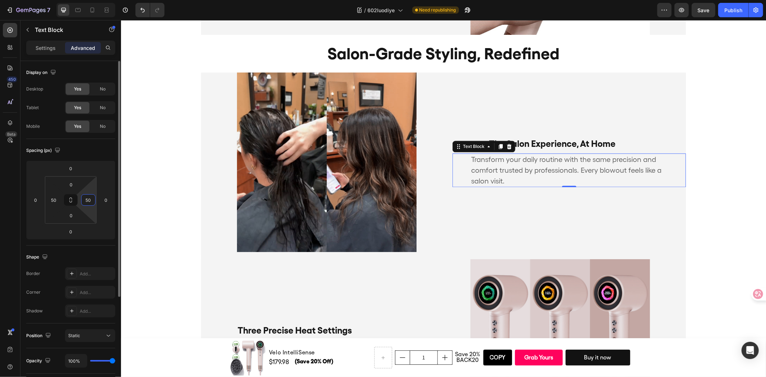
click at [91, 196] on input "50" at bounding box center [88, 200] width 11 height 11
type input "100"
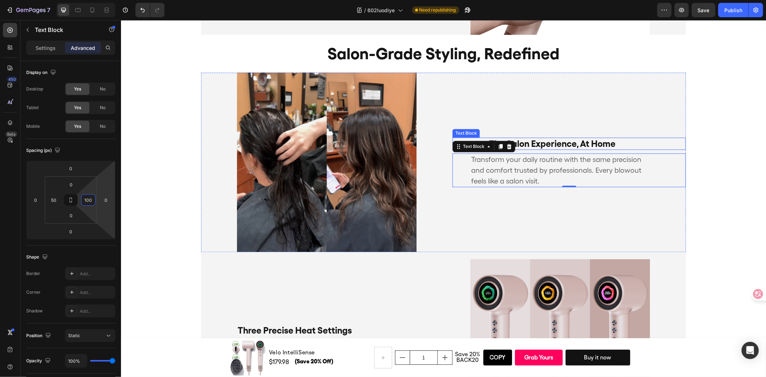
click at [586, 139] on p "The Salon Experience, At Home" at bounding box center [569, 143] width 160 height 11
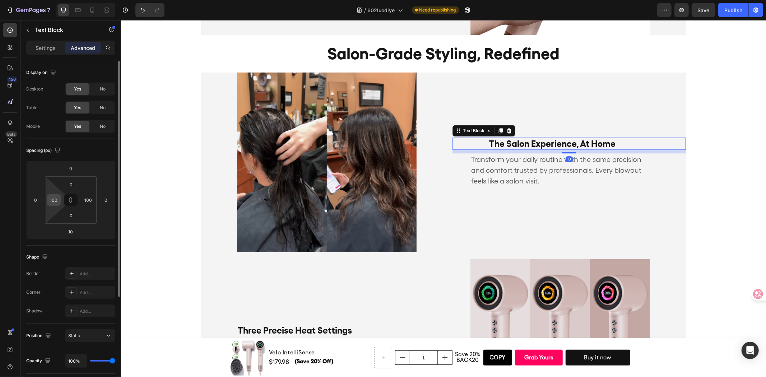
click at [53, 199] on input "100" at bounding box center [53, 200] width 11 height 11
click at [90, 199] on input "100" at bounding box center [88, 200] width 11 height 11
type input "50"
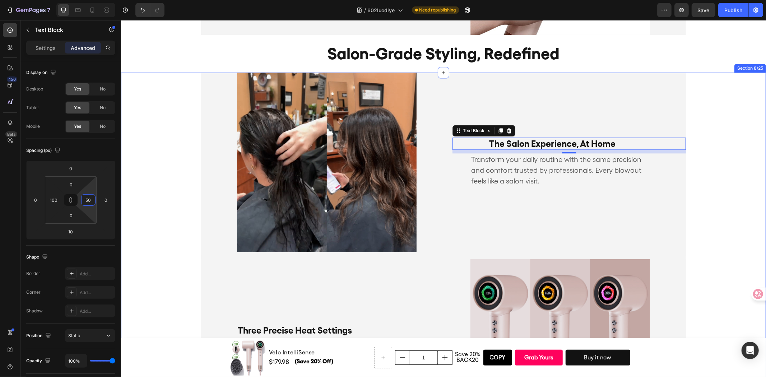
click at [146, 198] on div "The Salon Experience, At Home Text Block 10 Transform your daily routine with t…" at bounding box center [443, 346] width 645 height 549
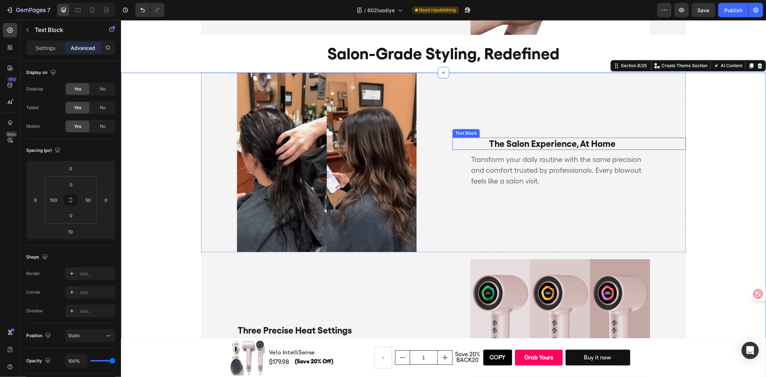
click at [538, 145] on p "The Salon Experience, At Home" at bounding box center [578, 143] width 178 height 11
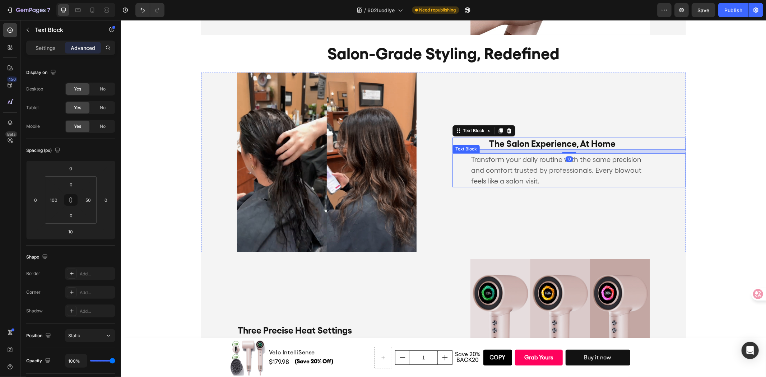
click at [554, 172] on p "Transform your daily routine with the same precision and comfort trusted by pro…" at bounding box center [560, 170] width 178 height 32
click at [551, 144] on p "The Salon Experience, At Home" at bounding box center [578, 143] width 178 height 11
click at [42, 51] on p "Settings" at bounding box center [46, 48] width 20 height 8
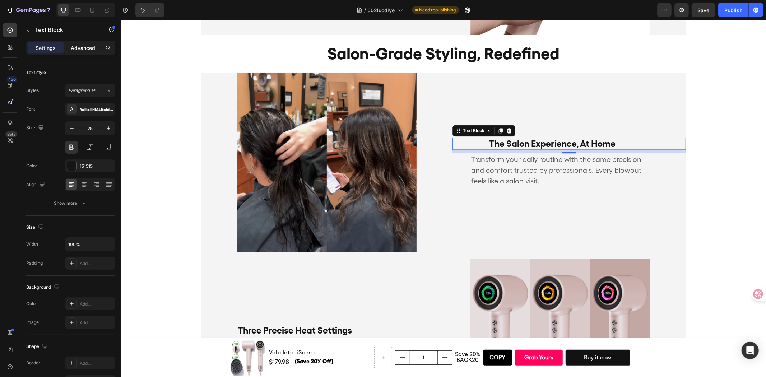
click at [81, 48] on p "Advanced" at bounding box center [83, 48] width 24 height 8
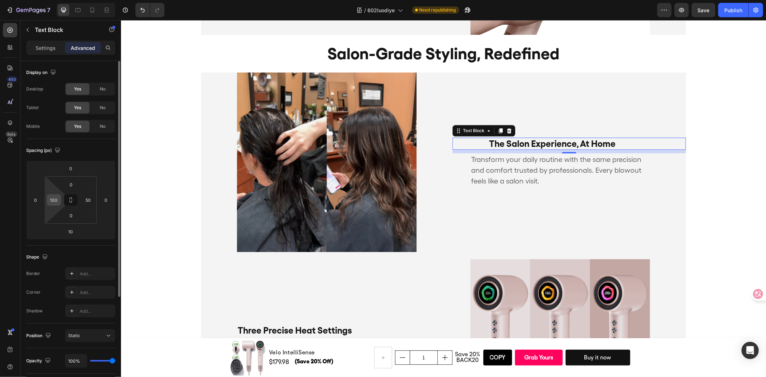
click at [58, 199] on input "100" at bounding box center [53, 200] width 11 height 11
type input "50"
click at [85, 200] on input "50" at bounding box center [88, 200] width 11 height 11
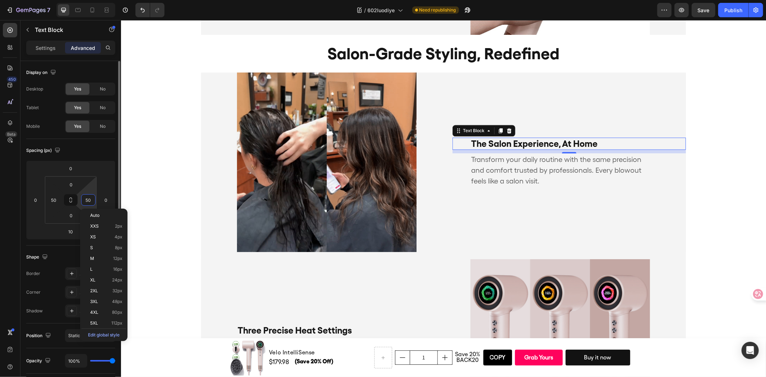
click at [85, 200] on input "50" at bounding box center [88, 200] width 11 height 11
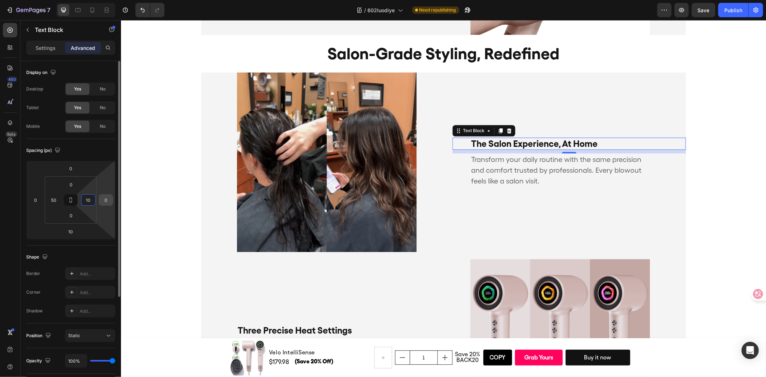
type input "100"
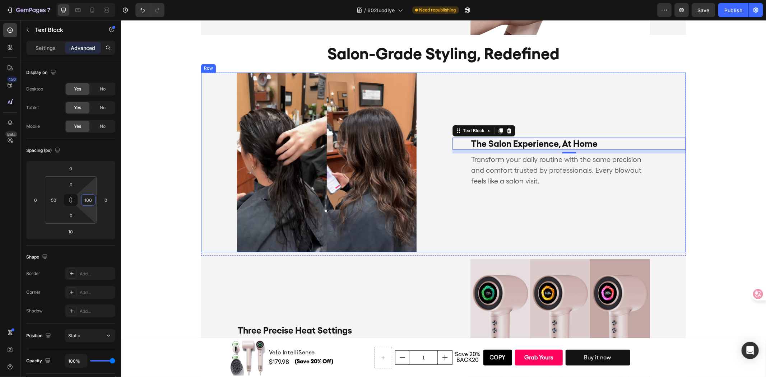
click at [598, 200] on div "The Salon Experience, At Home Text Block 10 Transform your daily routine with t…" at bounding box center [568, 162] width 233 height 180
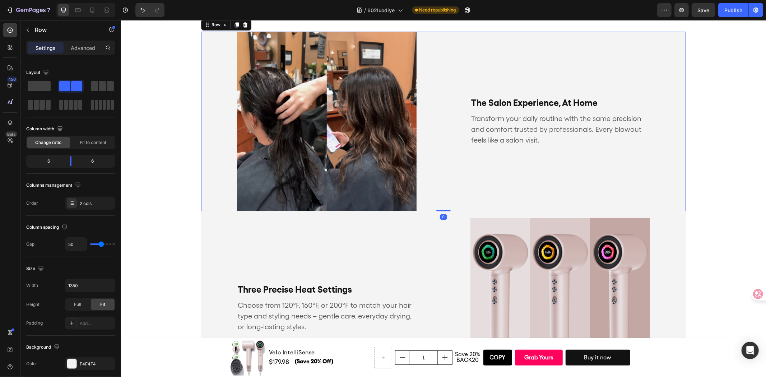
scroll to position [1482, 0]
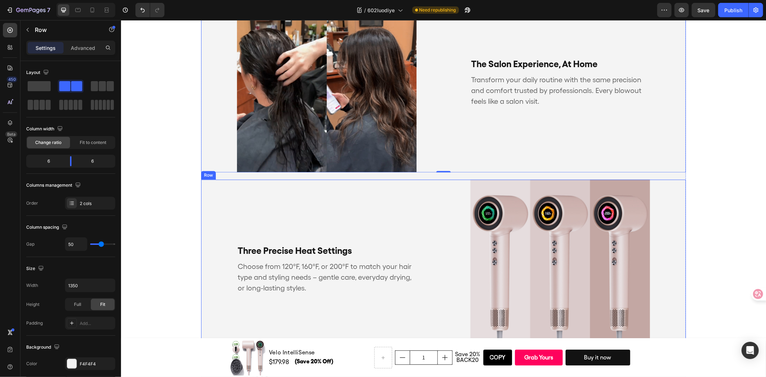
click at [429, 217] on div "Three Precise Heat Settings Text Block Choose from 120°F, 160°F, or 200°F to ma…" at bounding box center [317, 269] width 233 height 180
click at [401, 255] on div "Three Precise Heat Settings Text Block" at bounding box center [317, 252] width 233 height 16
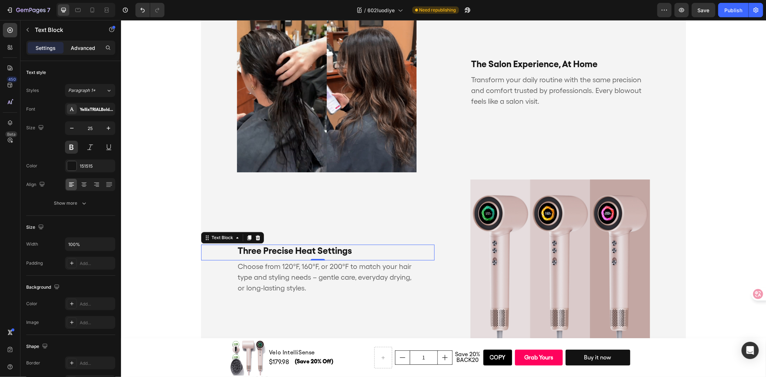
click at [79, 49] on p "Advanced" at bounding box center [83, 48] width 24 height 8
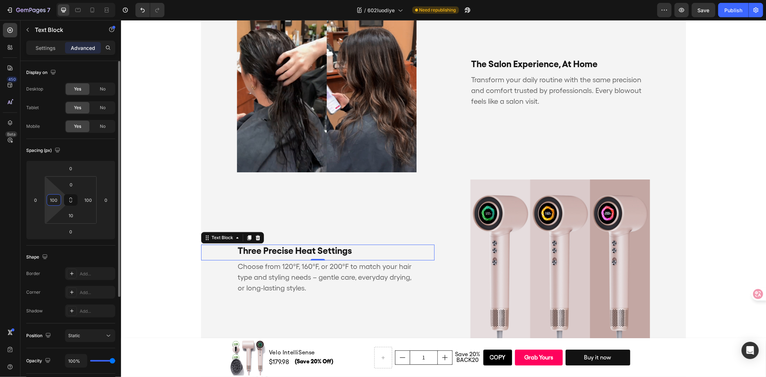
click at [52, 203] on input "100" at bounding box center [53, 200] width 11 height 11
click at [83, 199] on div "100" at bounding box center [88, 199] width 14 height 11
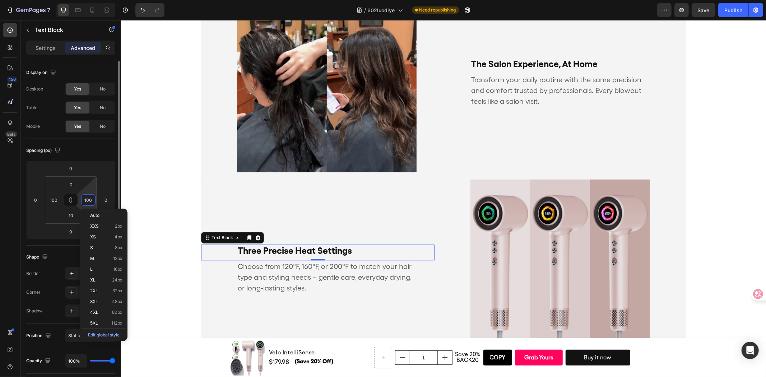
click at [87, 198] on input "100" at bounding box center [88, 200] width 11 height 11
type input "50"
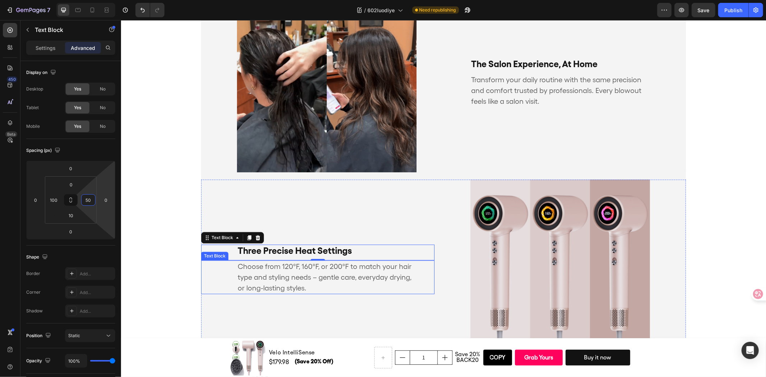
click at [348, 276] on p "Choose from 120°F, 160°F, or 200°F to match your hair type and styling needs – …" at bounding box center [326, 277] width 178 height 32
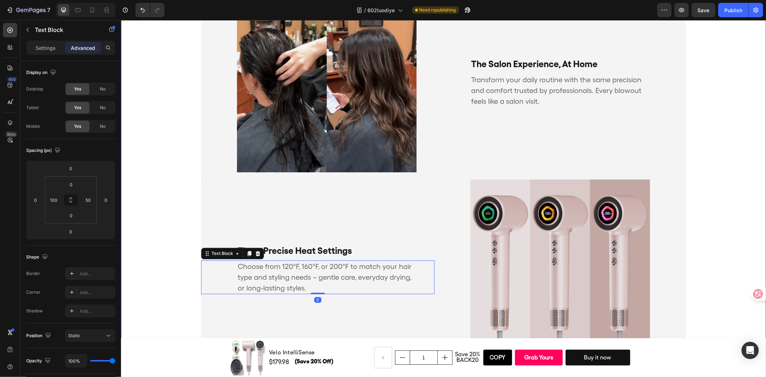
click at [156, 229] on div "The Salon Experience, At Home Text Block Transform your daily routine with the …" at bounding box center [443, 266] width 645 height 549
click at [333, 258] on div "Three Precise Heat Settings Text Block" at bounding box center [317, 252] width 233 height 16
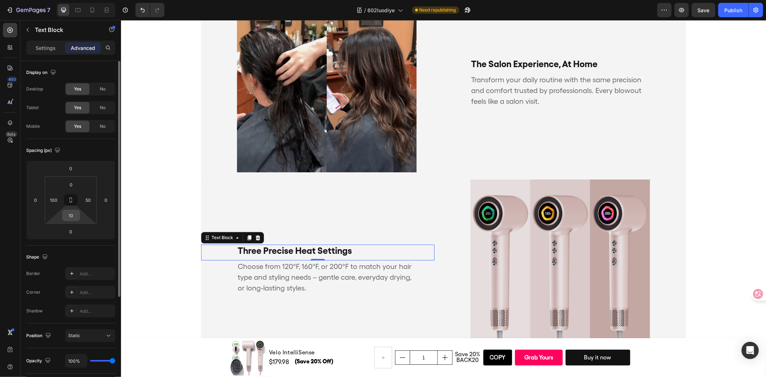
click at [77, 213] on input "10" at bounding box center [71, 215] width 14 height 11
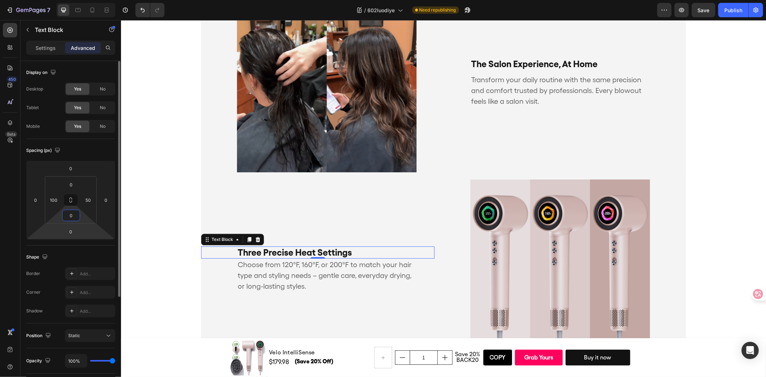
type input "0"
click at [72, 0] on html "7 Version history / 602luodiye Need republishing Preview Save Publish 450 Beta …" at bounding box center [383, 0] width 766 height 0
click at [74, 228] on input "0" at bounding box center [71, 231] width 14 height 11
click at [74, 230] on input "0" at bounding box center [71, 231] width 14 height 11
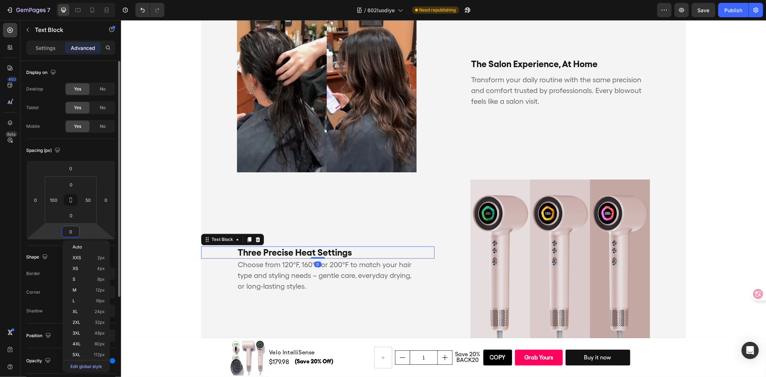
click at [74, 230] on input "0" at bounding box center [71, 231] width 14 height 11
type input "10"
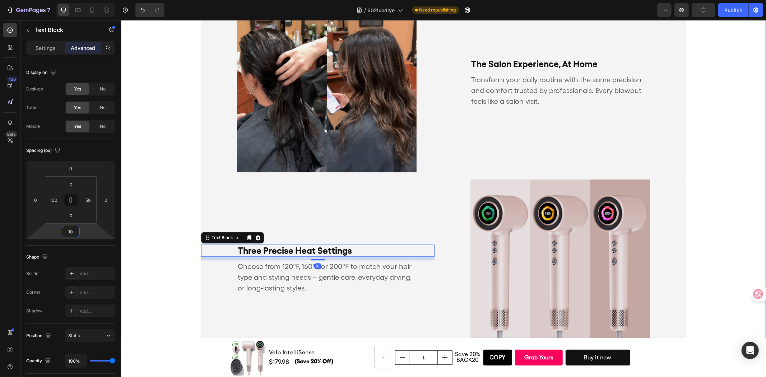
click at [152, 234] on div "The Salon Experience, At Home Text Block Transform your daily routine with the …" at bounding box center [443, 266] width 645 height 549
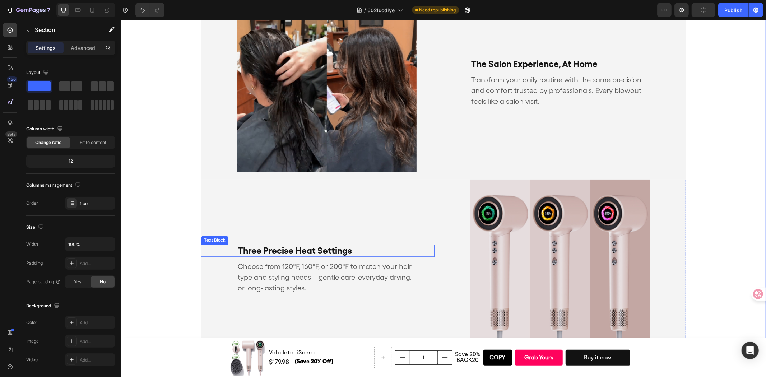
click at [222, 247] on div "Three Precise Heat Settings Text Block" at bounding box center [317, 250] width 233 height 12
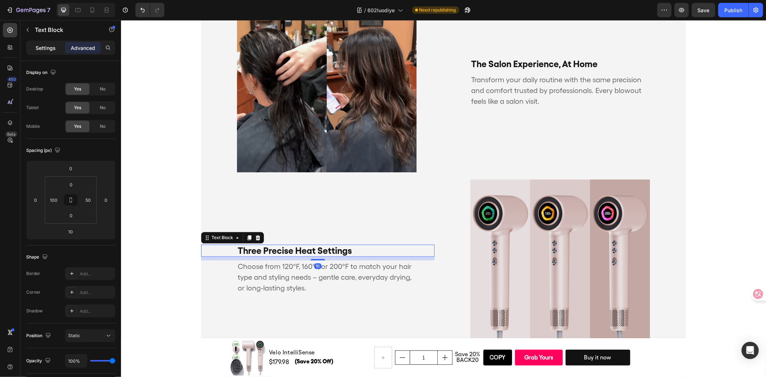
click at [35, 48] on div "Settings" at bounding box center [46, 47] width 36 height 11
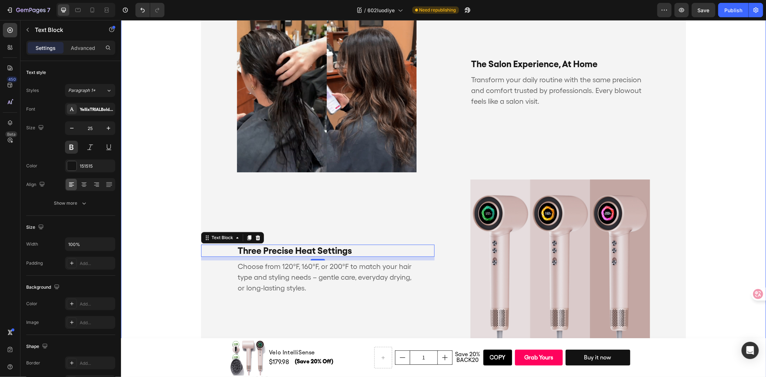
scroll to position [1602, 0]
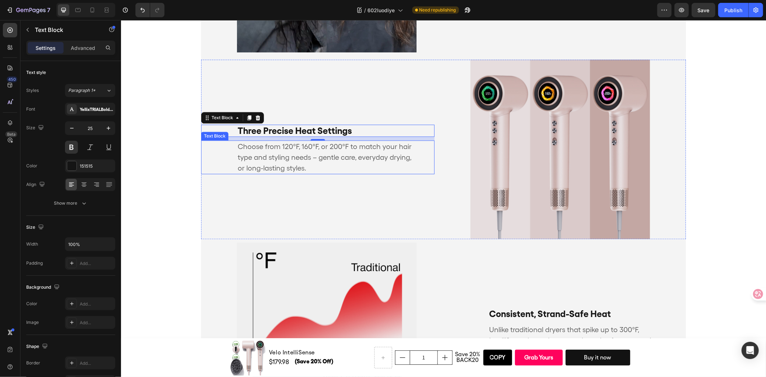
click at [350, 159] on p "Choose from 120°F, 160°F, or 200°F to match your hair type and styling needs – …" at bounding box center [326, 157] width 178 height 32
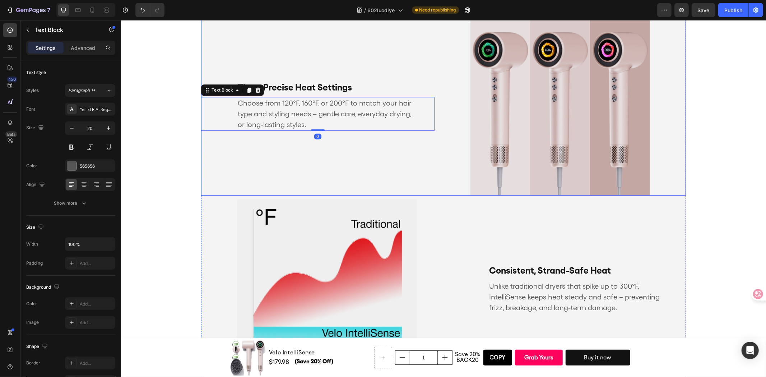
scroll to position [1722, 0]
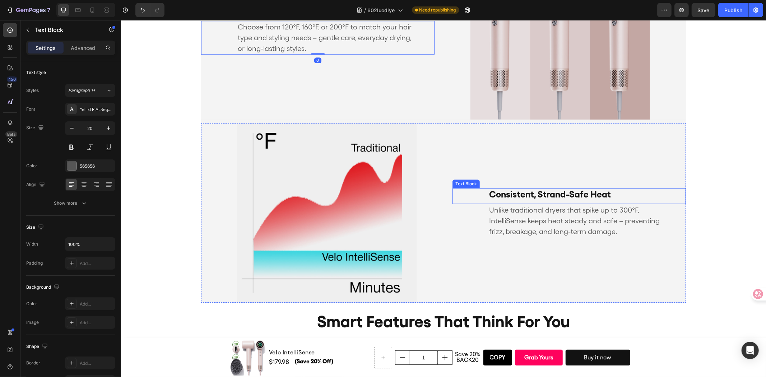
click at [533, 189] on p "Consistent, Strand-Safe Heat" at bounding box center [569, 193] width 160 height 11
click at [75, 48] on p "Advanced" at bounding box center [83, 48] width 24 height 8
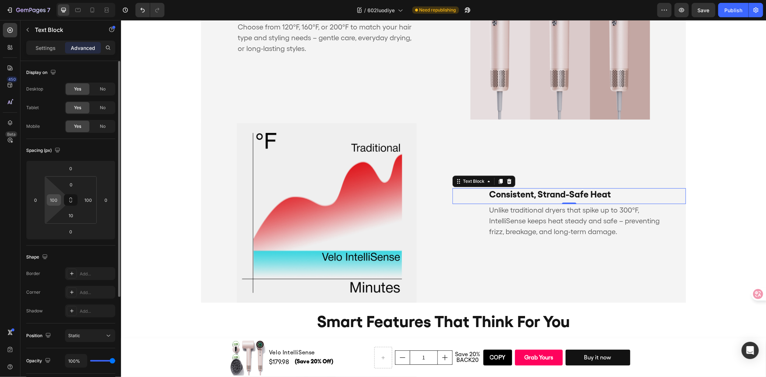
click at [56, 196] on input "100" at bounding box center [53, 200] width 11 height 11
type input "50"
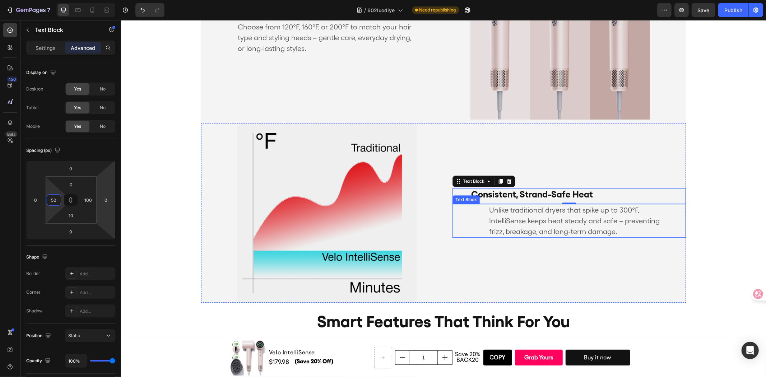
click at [493, 222] on p "Unlike traditional dryers that spike up to 300°F, IntelliSense keeps heat stead…" at bounding box center [578, 220] width 178 height 32
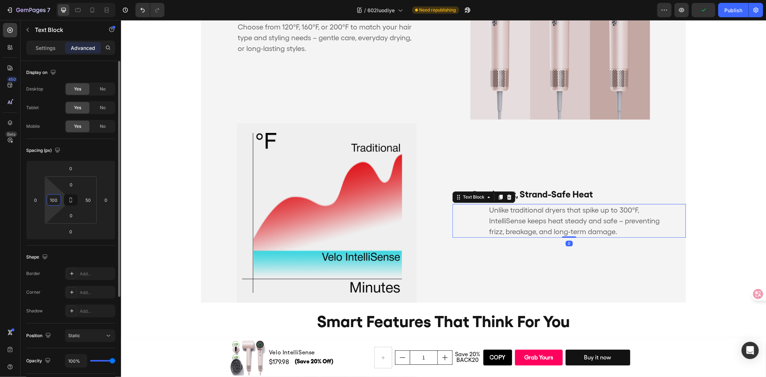
click at [56, 200] on input "100" at bounding box center [53, 200] width 11 height 11
type input "50"
click at [91, 199] on input "50" at bounding box center [88, 200] width 11 height 11
click at [92, 199] on input "50" at bounding box center [88, 200] width 11 height 11
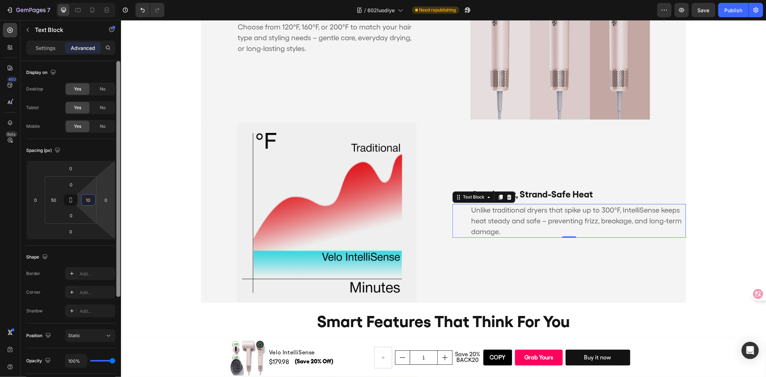
type input "100"
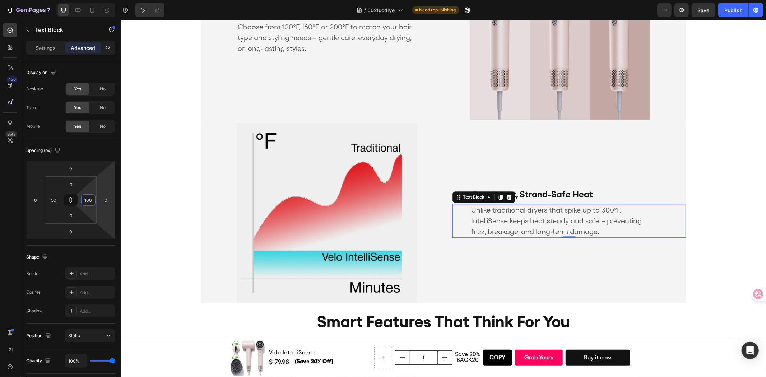
click at [594, 252] on div "Consistent, Strand-Safe Heat Text Block Unlike traditional dryers that spike up…" at bounding box center [568, 213] width 233 height 180
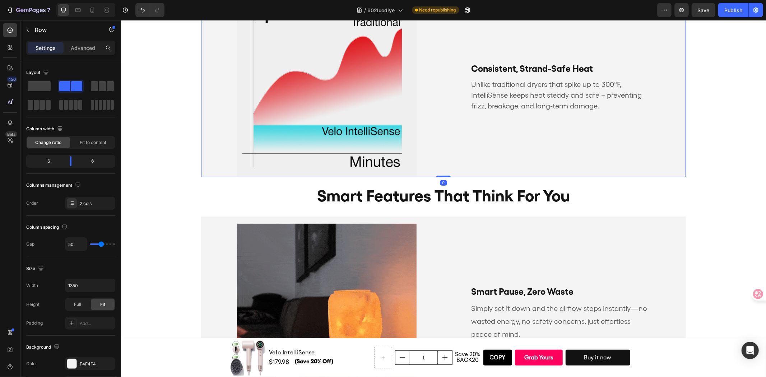
scroll to position [1881, 0]
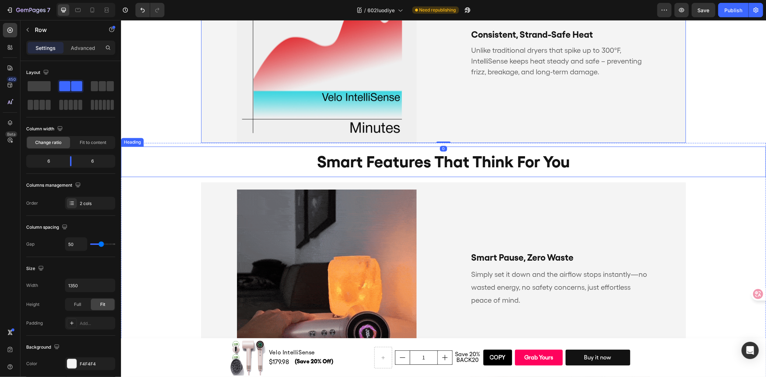
click at [519, 158] on h2 "smart features that think for you" at bounding box center [443, 161] width 645 height 31
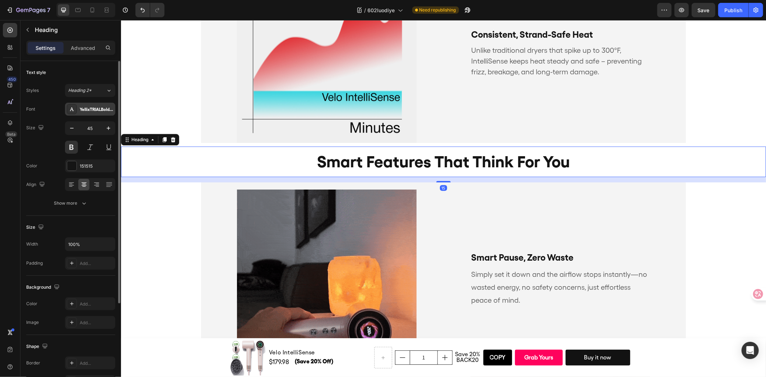
click at [97, 110] on div "YellixTRIALBold-BF6719a047469e3" at bounding box center [97, 109] width 34 height 6
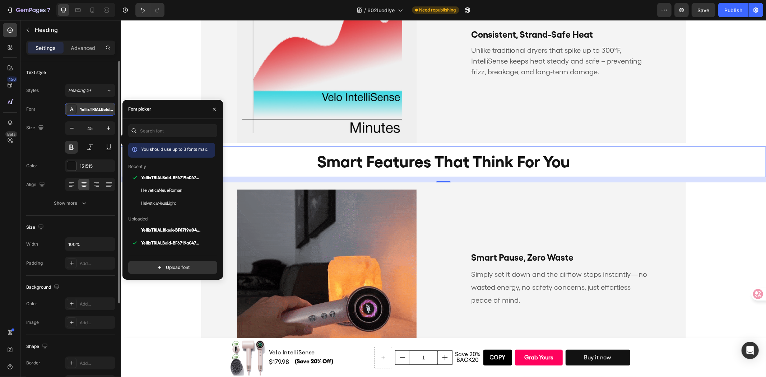
click at [97, 110] on div "YellixTRIALBold-BF6719a047469e3" at bounding box center [97, 109] width 34 height 6
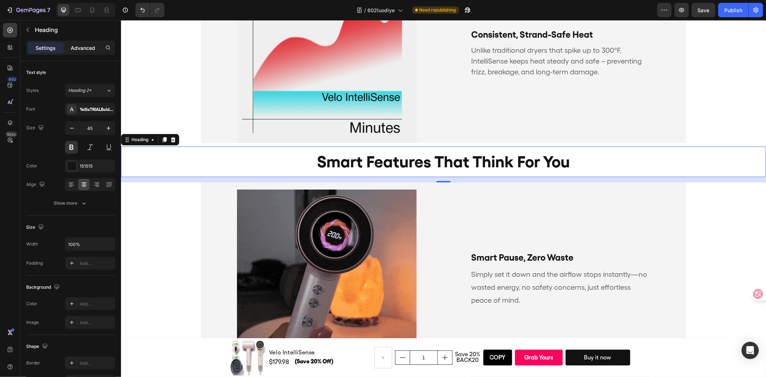
click at [90, 47] on p "Advanced" at bounding box center [83, 48] width 24 height 8
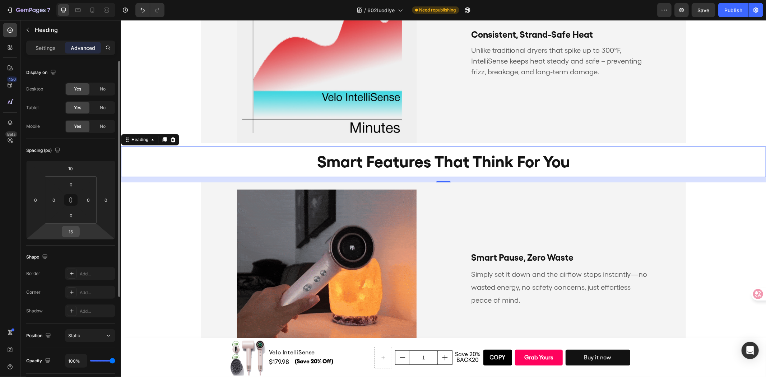
click at [72, 231] on input "15" at bounding box center [71, 231] width 14 height 11
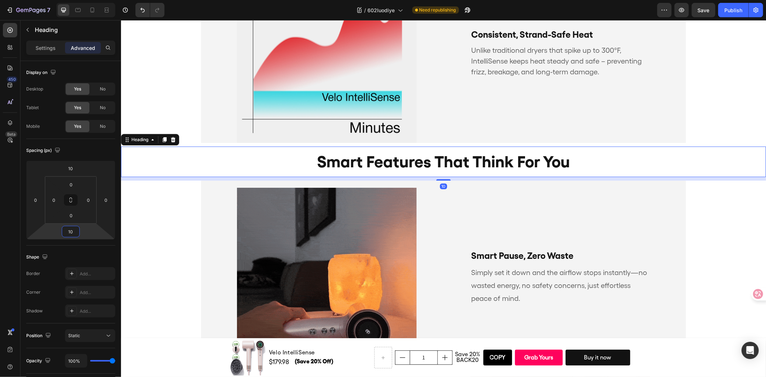
type input "10"
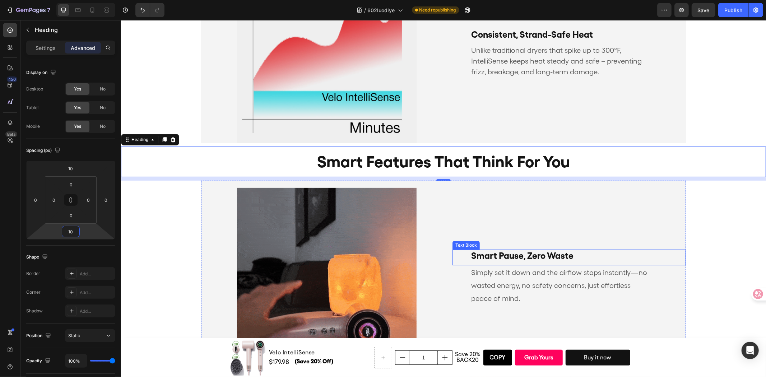
click at [590, 253] on p "Smart Pause, Zero Waste" at bounding box center [560, 255] width 178 height 11
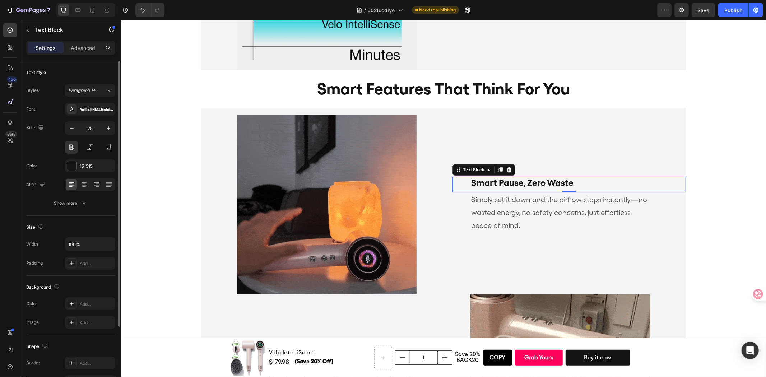
scroll to position [1961, 0]
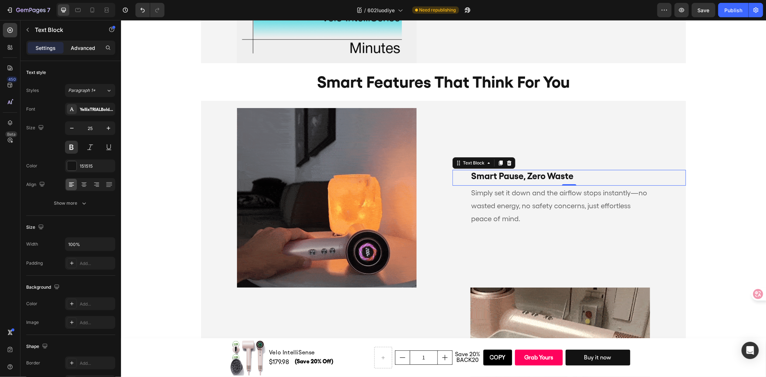
click at [89, 46] on p "Advanced" at bounding box center [83, 48] width 24 height 8
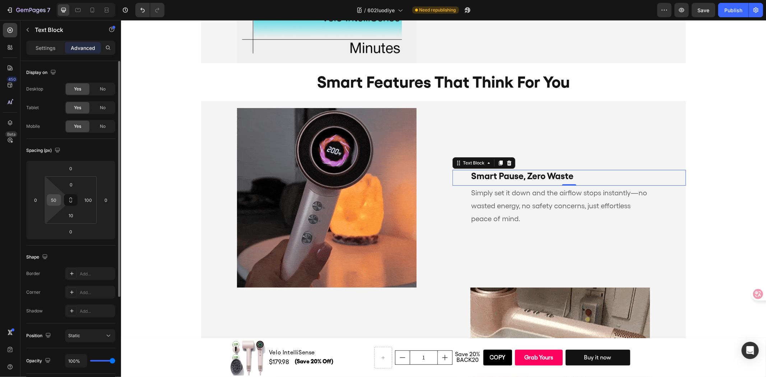
click at [57, 200] on input "50" at bounding box center [53, 200] width 11 height 11
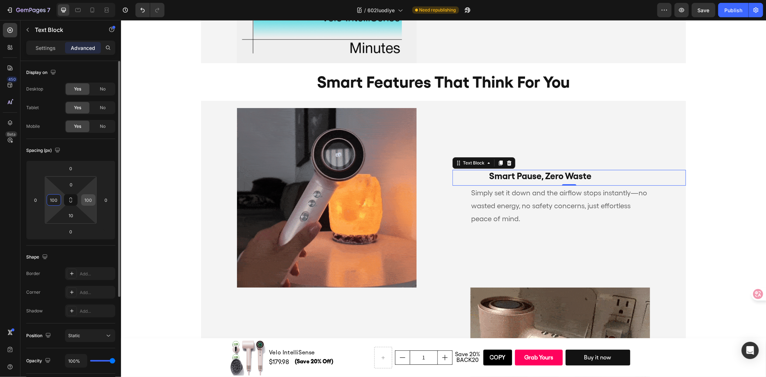
type input "100"
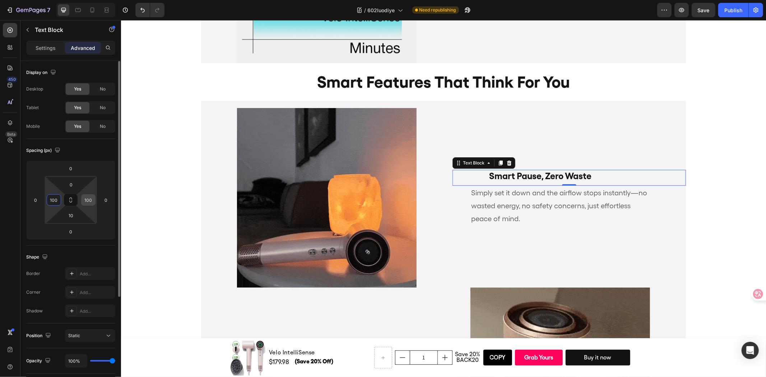
click at [87, 198] on input "100" at bounding box center [88, 200] width 11 height 11
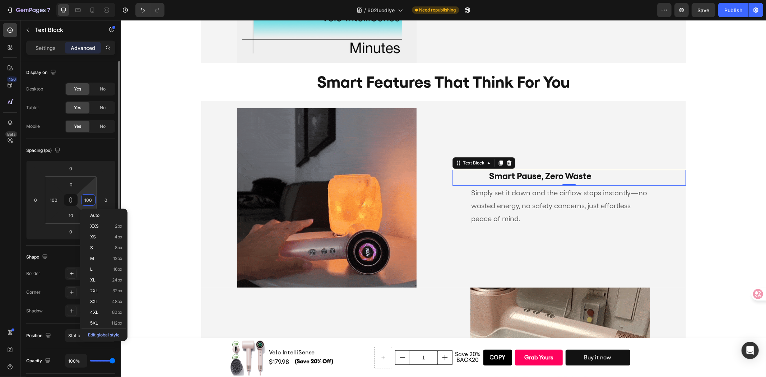
click at [87, 198] on input "100" at bounding box center [88, 200] width 11 height 11
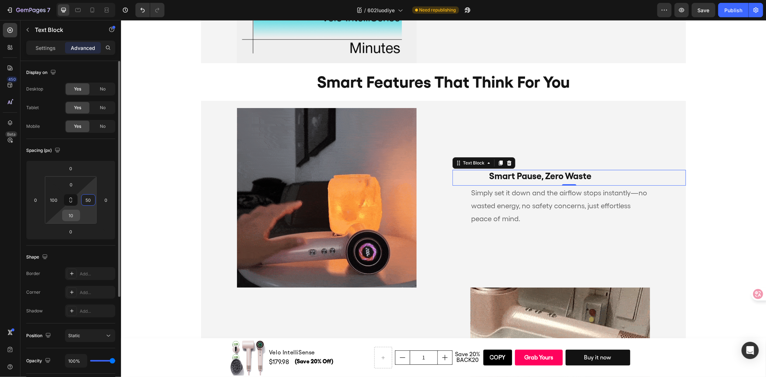
type input "50"
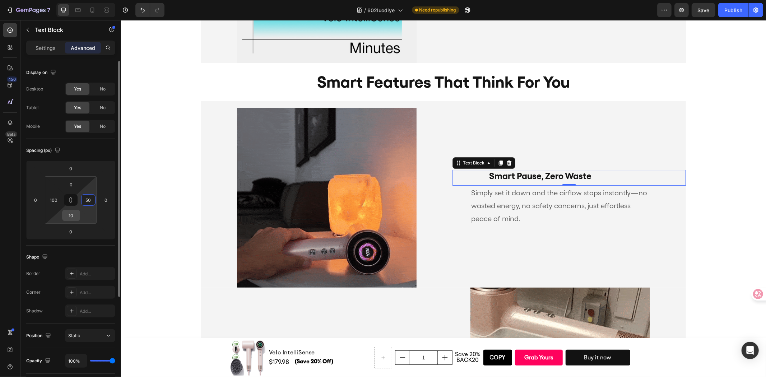
click at [73, 212] on input "10" at bounding box center [71, 215] width 14 height 11
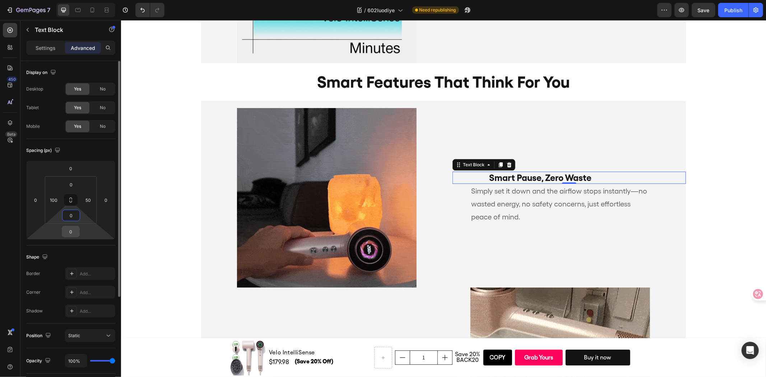
type input "0"
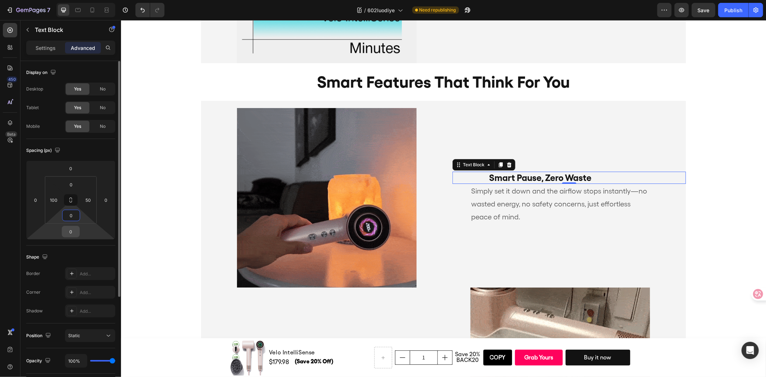
click at [72, 229] on input "0" at bounding box center [71, 231] width 14 height 11
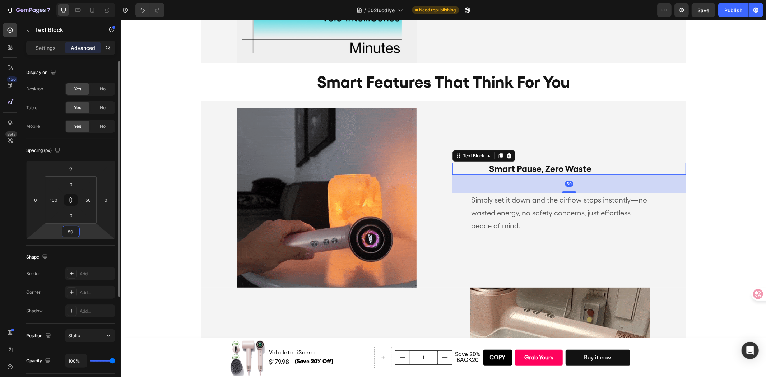
click at [72, 230] on input "50" at bounding box center [71, 231] width 14 height 11
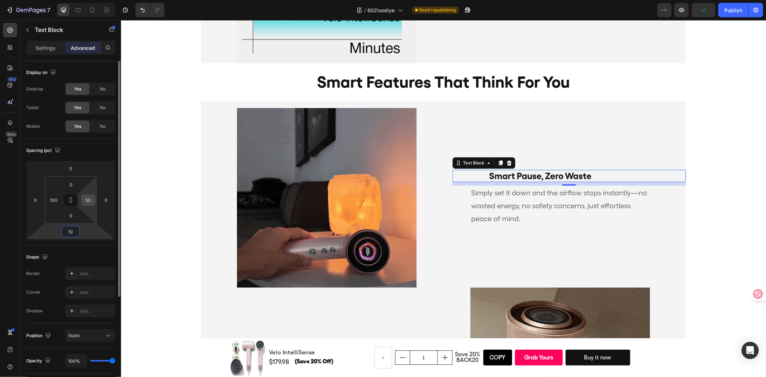
type input "10"
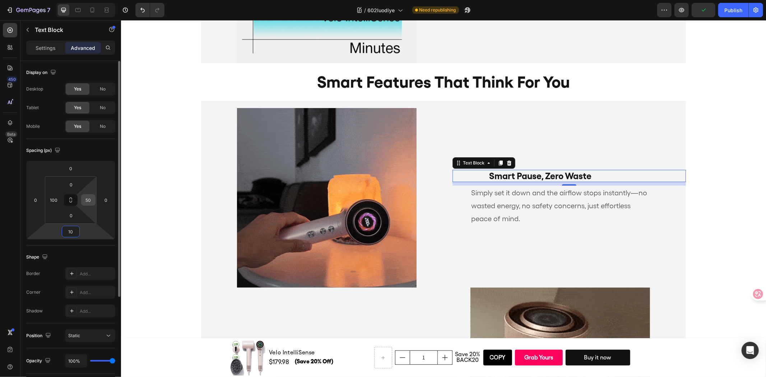
click at [90, 196] on input "50" at bounding box center [88, 200] width 11 height 11
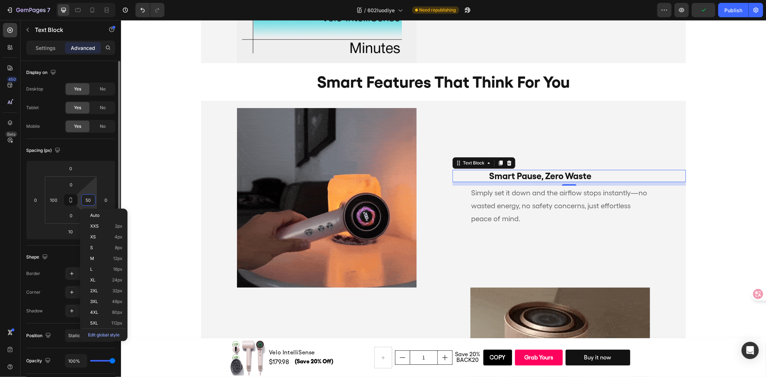
click at [90, 196] on input "50" at bounding box center [88, 200] width 11 height 11
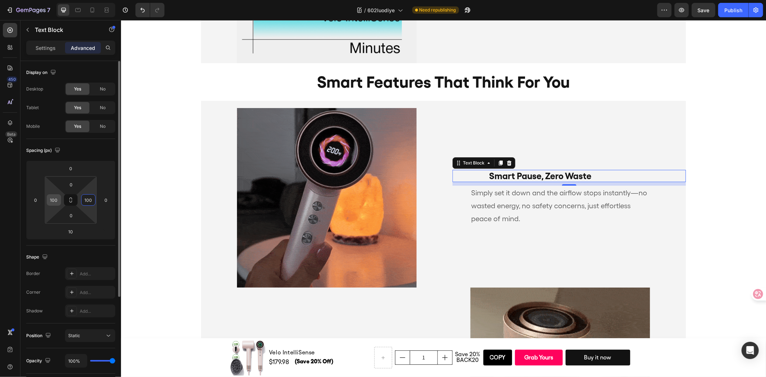
type input "100"
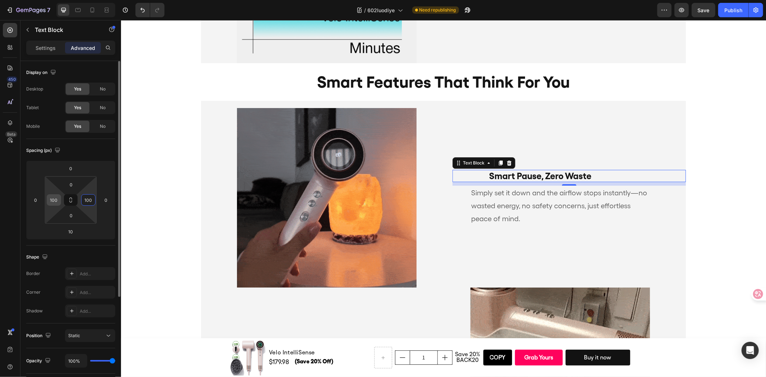
click at [56, 198] on input "100" at bounding box center [53, 200] width 11 height 11
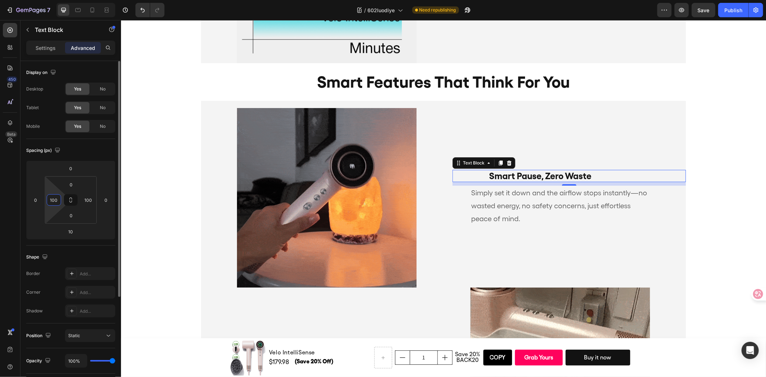
click at [56, 198] on input "100" at bounding box center [53, 200] width 11 height 11
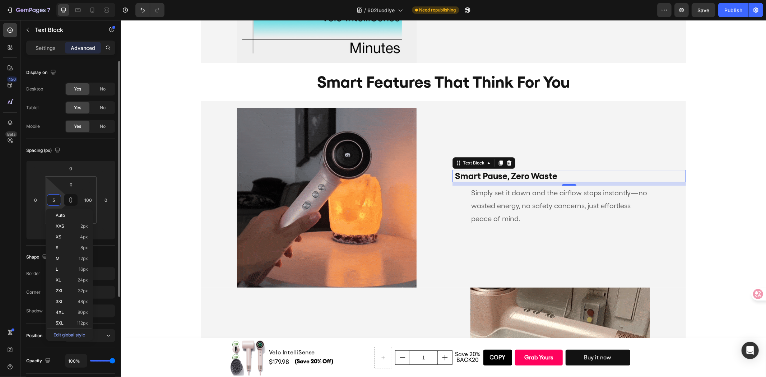
type input "50"
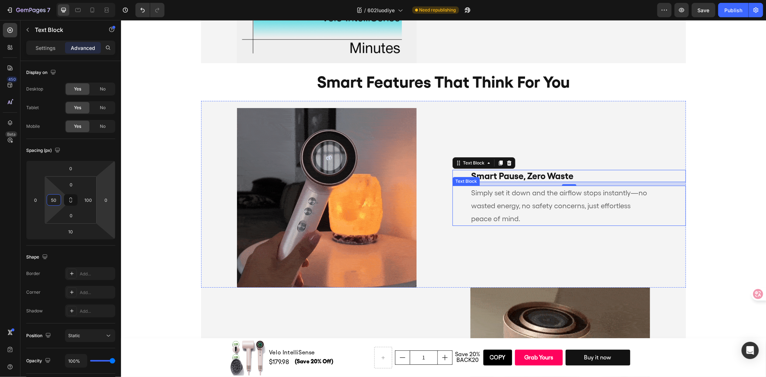
click at [477, 199] on p "Simply set it down and the airflow stops instantly—no wasted energy, no safety …" at bounding box center [560, 205] width 178 height 39
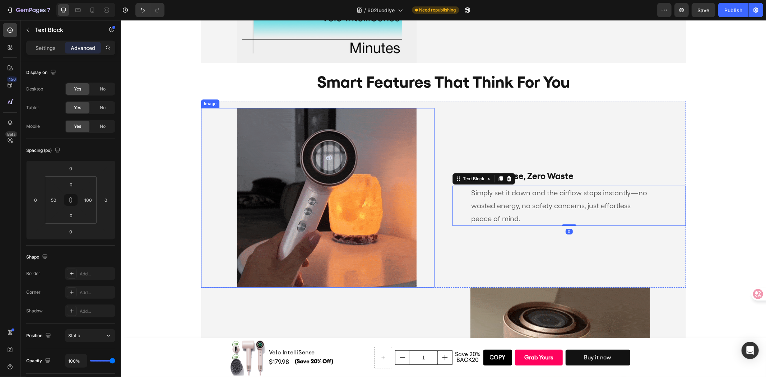
scroll to position [2081, 0]
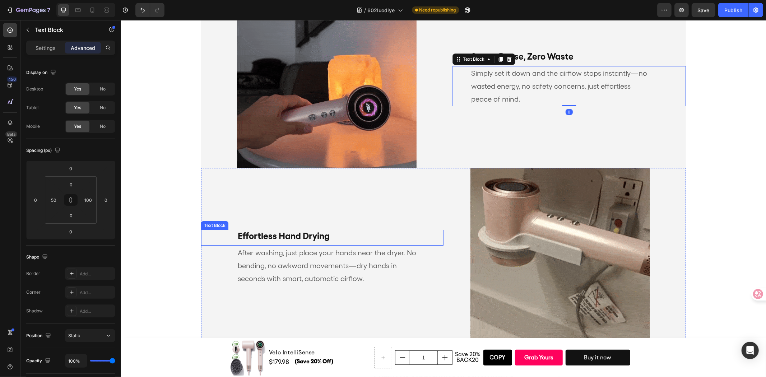
click at [326, 234] on p "Effortless Hand Drying" at bounding box center [330, 235] width 187 height 11
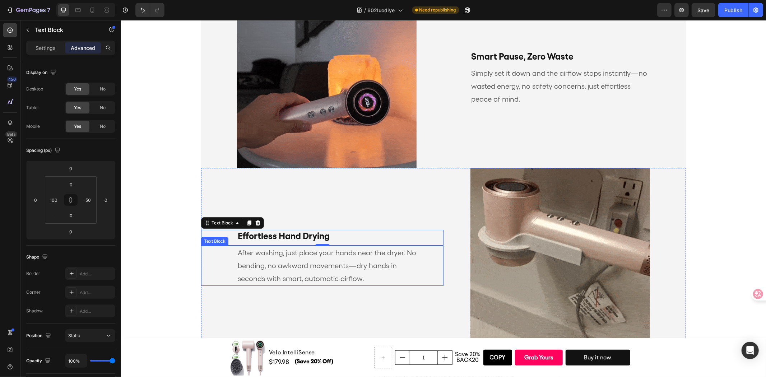
click at [283, 257] on p "After washing, just place your hands near the dryer. No bending, no awkward mov…" at bounding box center [330, 265] width 187 height 39
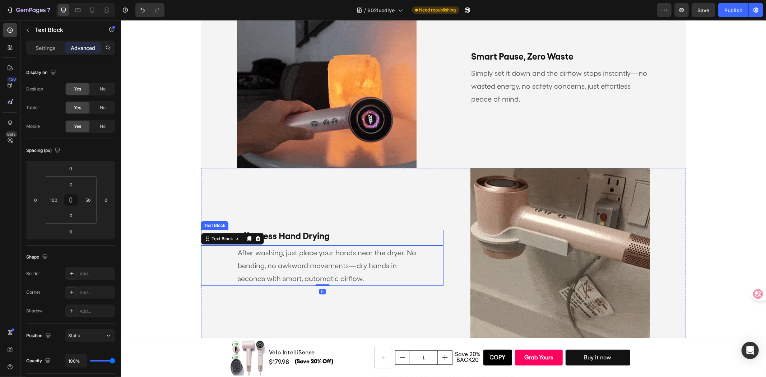
click at [303, 235] on p "Effortless Hand Drying" at bounding box center [330, 235] width 187 height 11
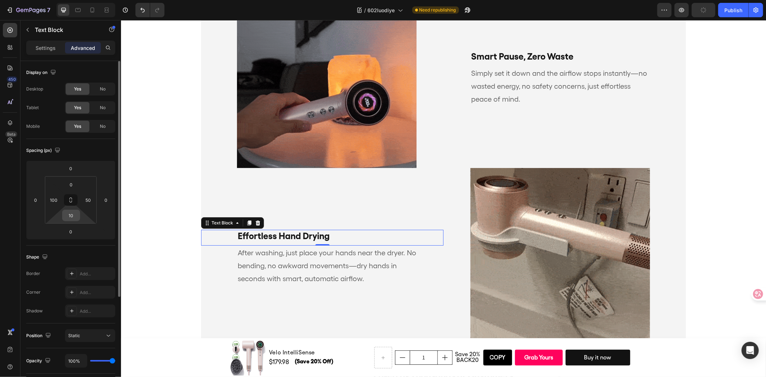
click at [74, 214] on input "10" at bounding box center [71, 215] width 14 height 11
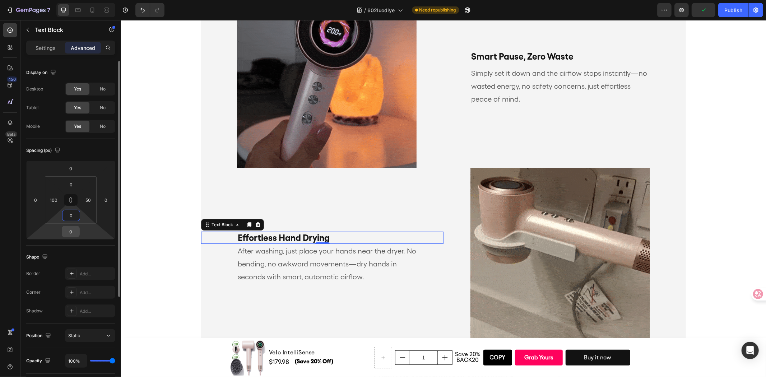
type input "0"
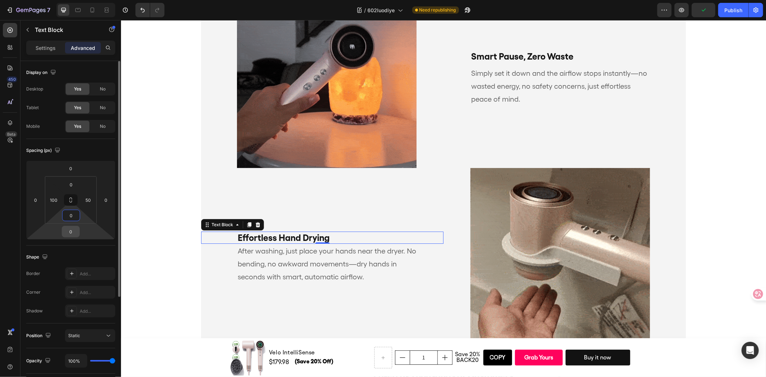
click at [72, 230] on input "0" at bounding box center [71, 231] width 14 height 11
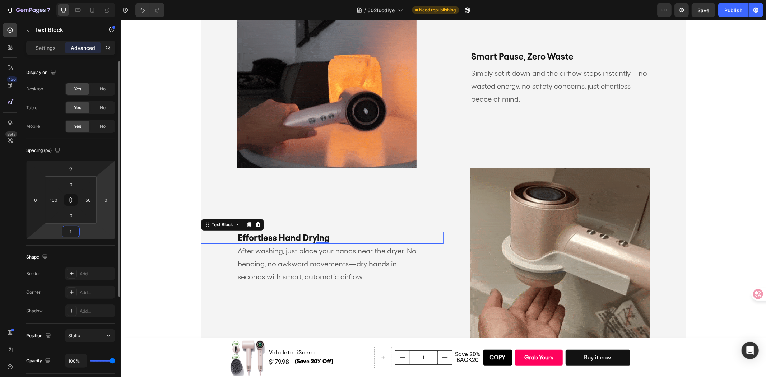
type input "10"
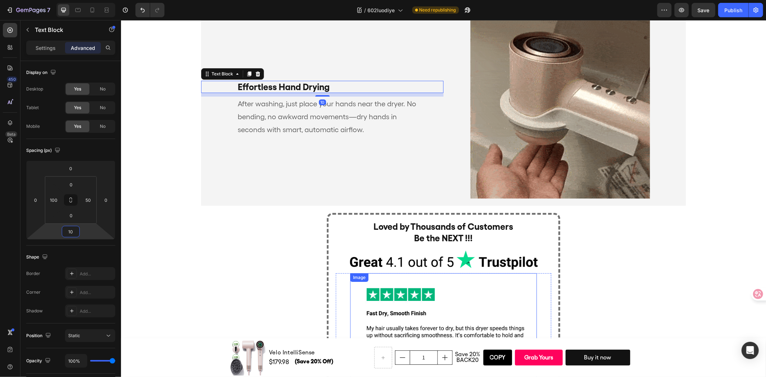
scroll to position [2280, 0]
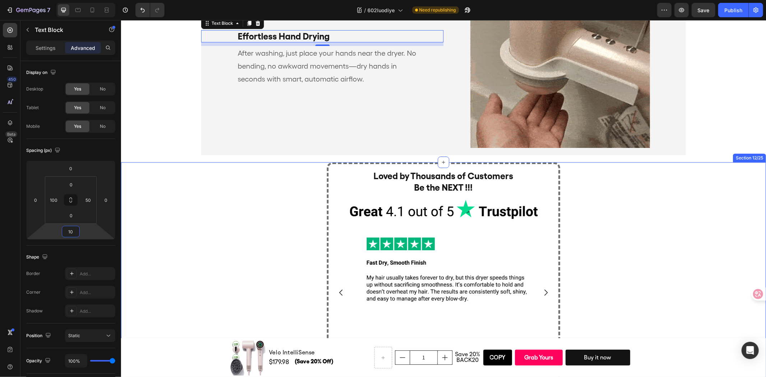
click at [611, 228] on div "Loved by Thousands of Customers Be the NEXT !!! Heading Image Image Image Image…" at bounding box center [443, 309] width 645 height 294
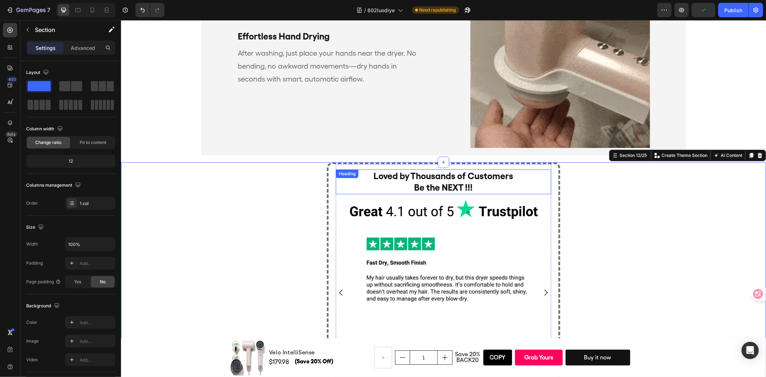
click at [486, 182] on h2 "Loved by Thousands of Customers Be the NEXT !!!" at bounding box center [442, 181] width 215 height 25
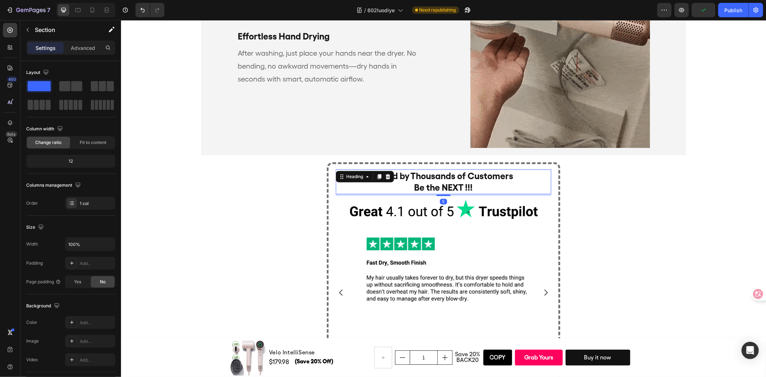
click at [486, 182] on h2 "Loved by Thousands of Customers Be the NEXT !!!" at bounding box center [442, 181] width 215 height 25
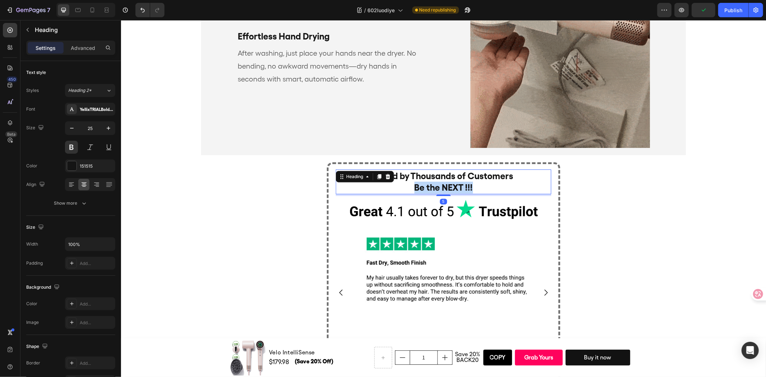
click at [486, 182] on p "Loved by Thousands of Customers Be the NEXT !!!" at bounding box center [443, 181] width 214 height 23
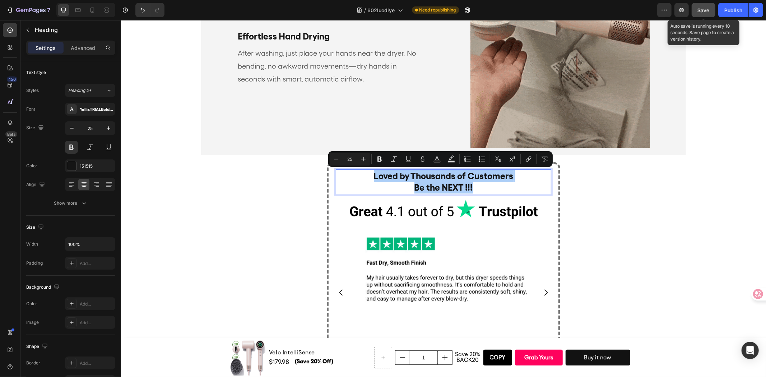
click at [697, 12] on button "Save" at bounding box center [703, 10] width 24 height 14
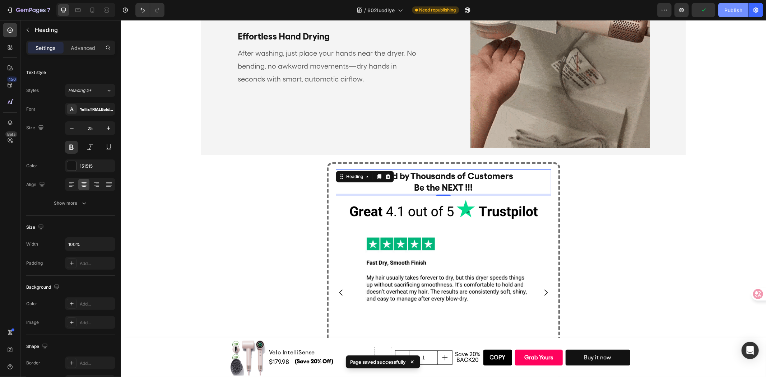
click at [726, 9] on div "Publish" at bounding box center [733, 10] width 18 height 8
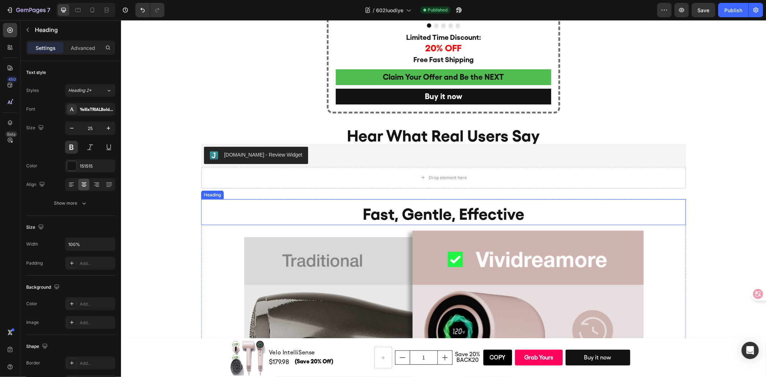
scroll to position [2639, 0]
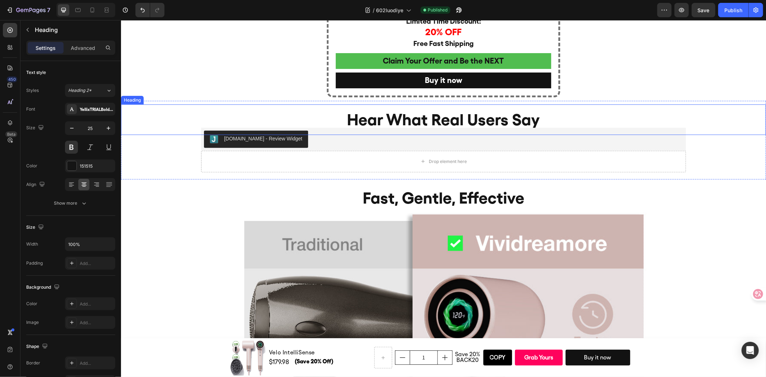
click at [599, 117] on h2 "Hear What Real Users Say" at bounding box center [443, 119] width 645 height 31
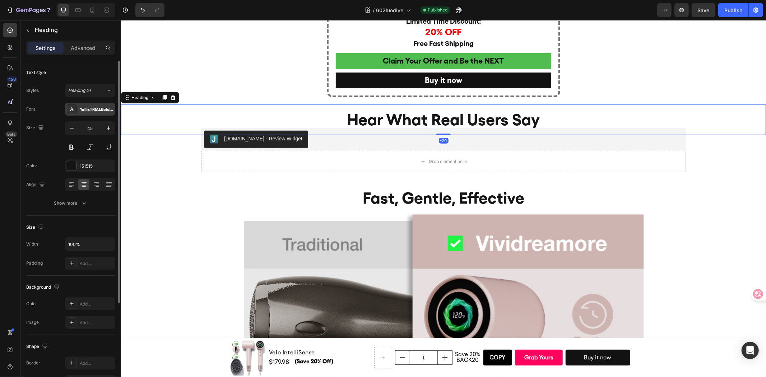
click at [94, 108] on div "YellixTRIALBold-BF6719a047469e3" at bounding box center [97, 109] width 34 height 6
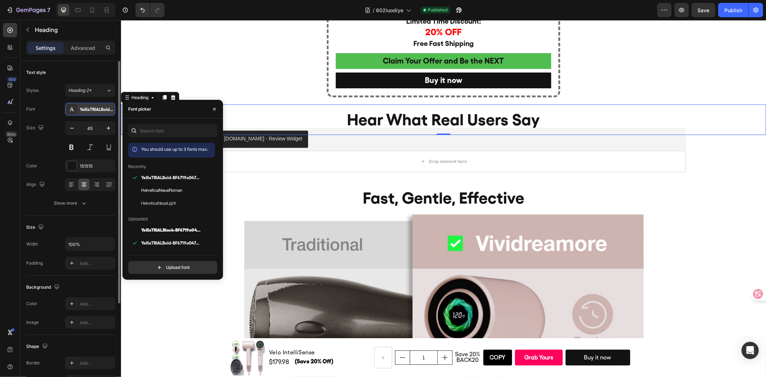
click at [94, 108] on div "YellixTRIALBold-BF6719a047469e3" at bounding box center [97, 109] width 34 height 6
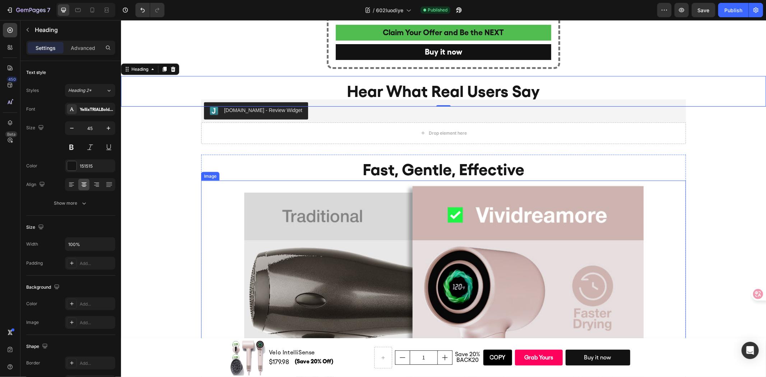
scroll to position [2626, 0]
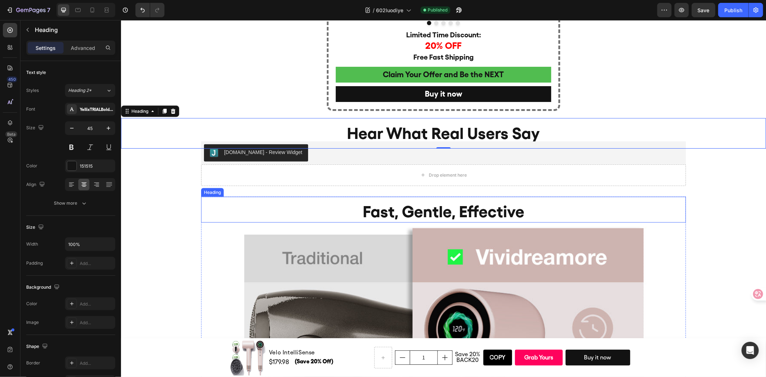
click at [301, 203] on h2 "Fast, Gentle, Effective" at bounding box center [443, 211] width 485 height 23
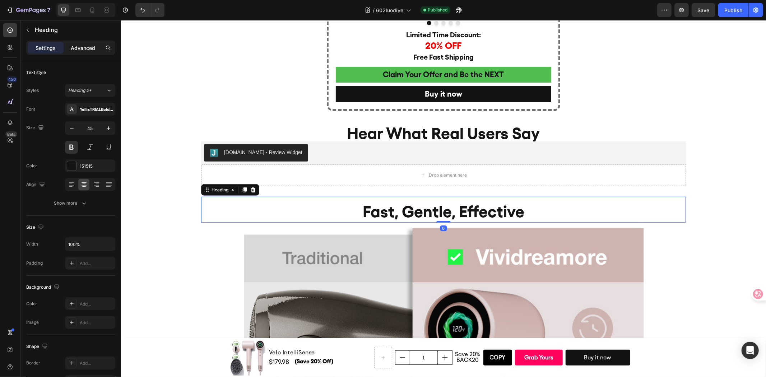
click at [86, 45] on p "Advanced" at bounding box center [83, 48] width 24 height 8
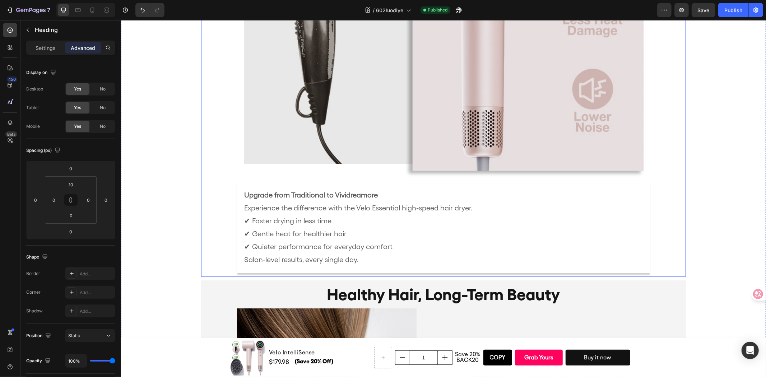
scroll to position [3064, 0]
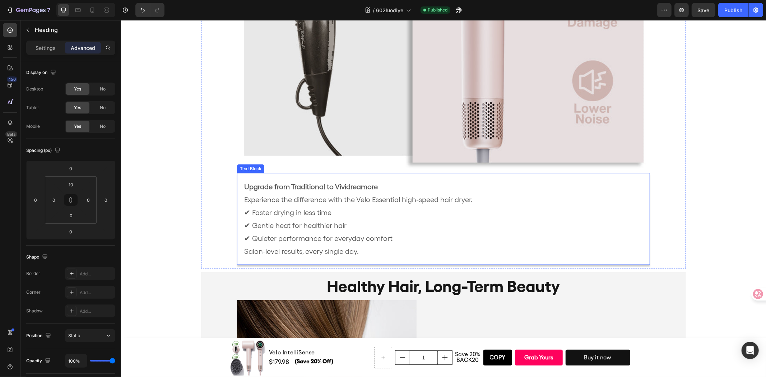
click at [475, 225] on p "Upgrade from Traditional to Vividreamore Experience the difference with the Vel…" at bounding box center [443, 212] width 399 height 65
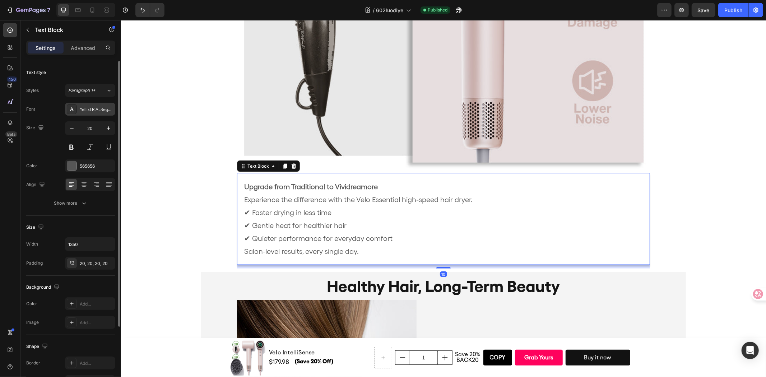
click at [95, 113] on div "YellixTRIALRegular-BF6719a047e6e10" at bounding box center [90, 109] width 50 height 13
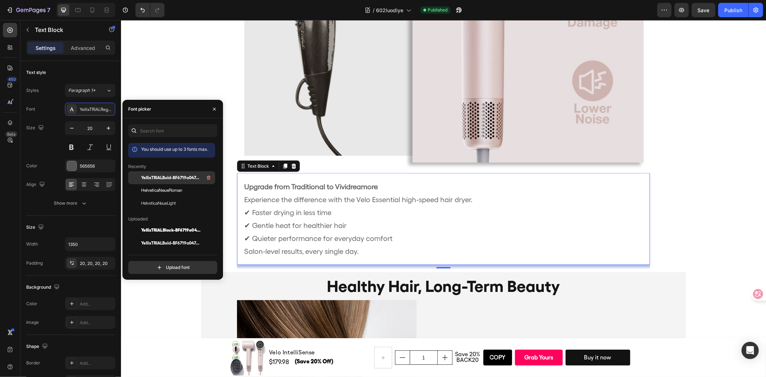
click at [169, 178] on span "YellixTRIALBold-BF6719a047469e3" at bounding box center [171, 177] width 60 height 6
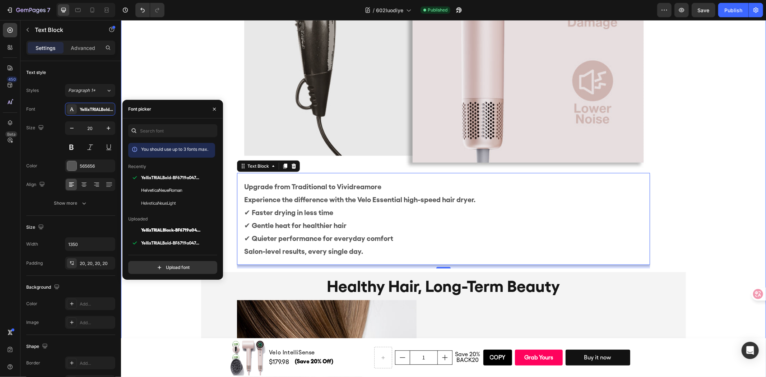
click at [161, 83] on div "Fast, Gentle, Effective Heading Image Upgrade from Traditional to Vividreamore …" at bounding box center [443, 118] width 645 height 722
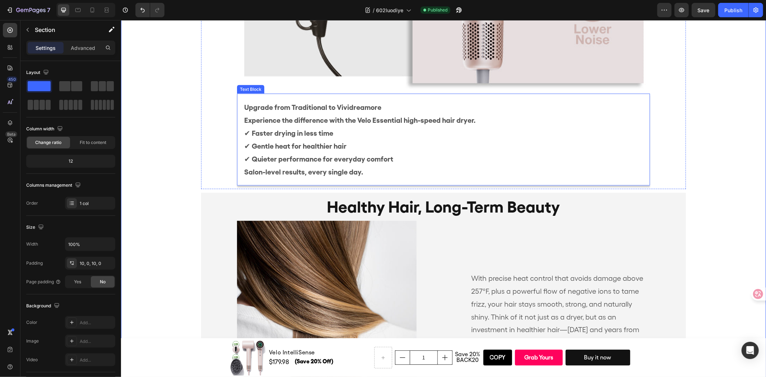
scroll to position [3144, 0]
click at [244, 131] on p "Upgrade from Traditional to Vividreamore Experience the difference with the Vel…" at bounding box center [443, 132] width 399 height 65
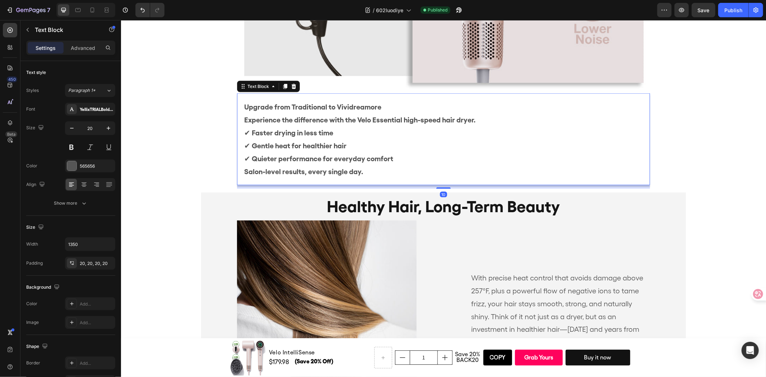
click at [244, 131] on p "Upgrade from Traditional to Vividreamore Experience the difference with the Vel…" at bounding box center [443, 132] width 399 height 65
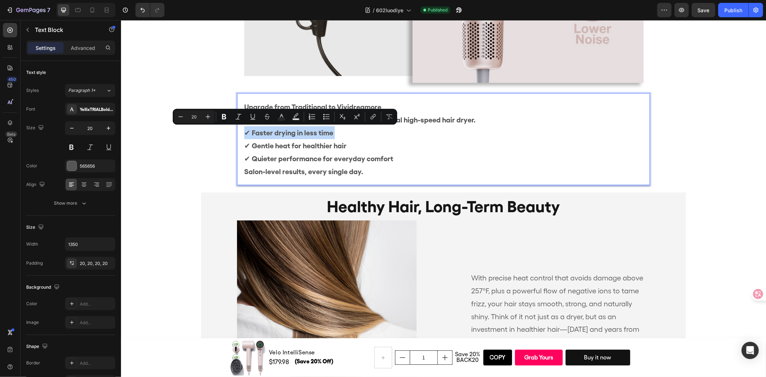
click at [244, 131] on p "Upgrade from Traditional to Vividreamore Experience the difference with the Vel…" at bounding box center [443, 132] width 399 height 65
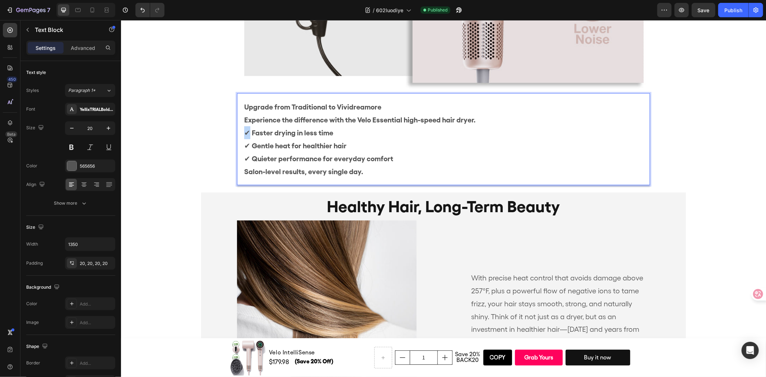
drag, startPoint x: 246, startPoint y: 133, endPoint x: 238, endPoint y: 131, distance: 7.4
click at [238, 131] on div "Upgrade from Traditional to Vividreamore Experience the difference with the Vel…" at bounding box center [443, 139] width 413 height 92
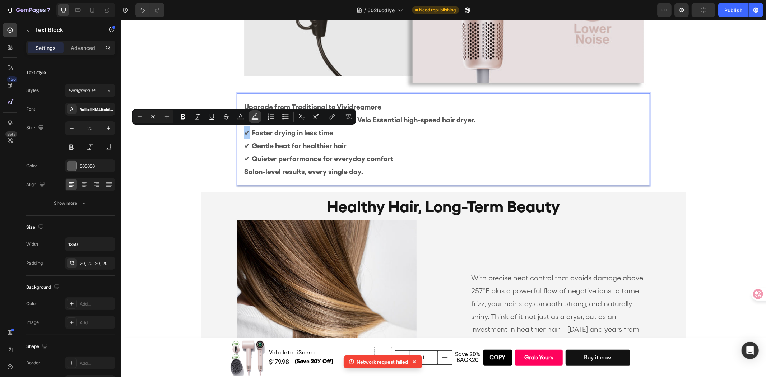
click at [253, 116] on icon "Editor contextual toolbar" at bounding box center [254, 116] width 7 height 7
type input "000000"
type input "77"
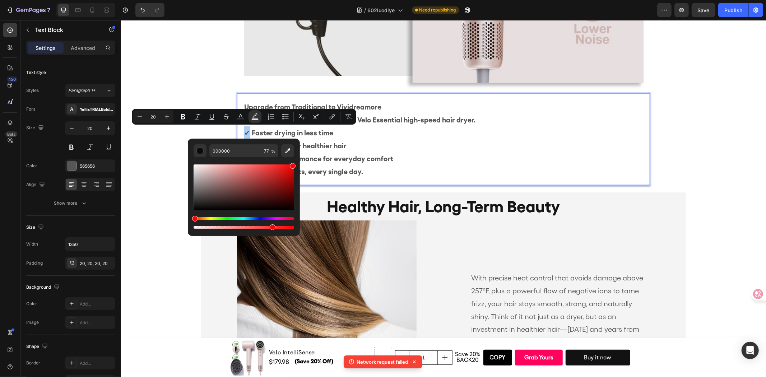
drag, startPoint x: 195, startPoint y: 206, endPoint x: 296, endPoint y: 159, distance: 111.6
click at [296, 159] on div "000000 77 %" at bounding box center [244, 185] width 112 height 92
type input "FF0000"
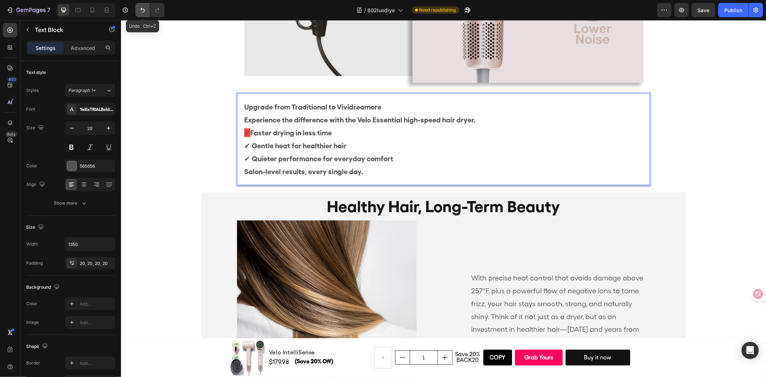
click at [139, 7] on icon "Undo/Redo" at bounding box center [142, 9] width 7 height 7
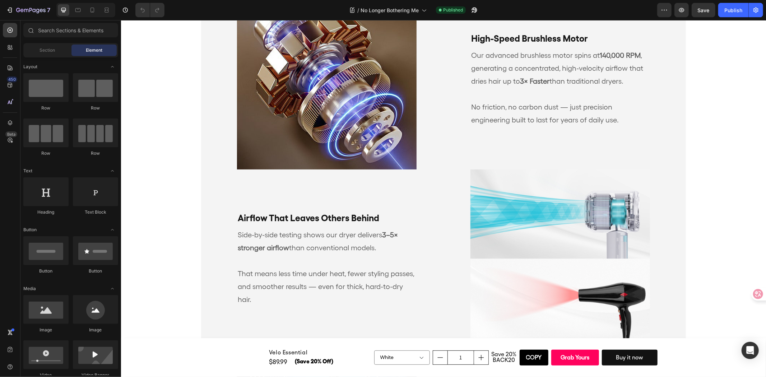
scroll to position [2234, 0]
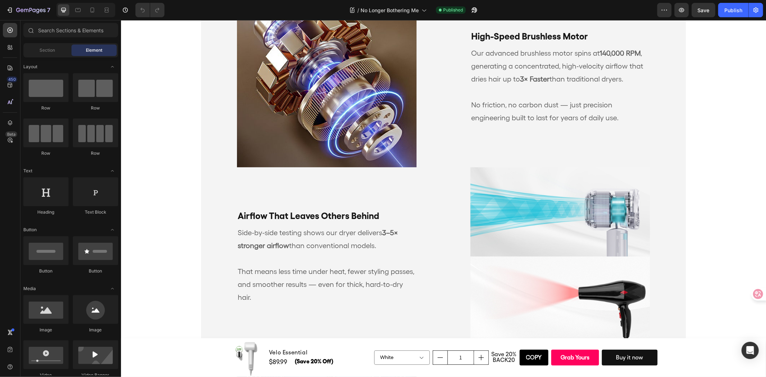
drag, startPoint x: 605, startPoint y: 167, endPoint x: 601, endPoint y: 169, distance: 4.8
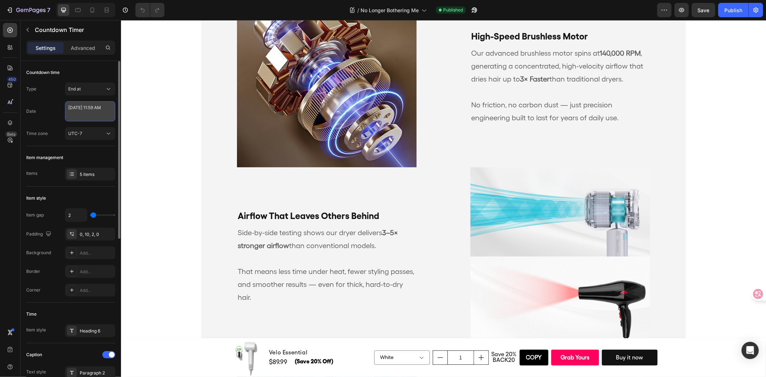
click at [108, 117] on textarea "[DATE] 11:59 AM" at bounding box center [90, 111] width 50 height 20
select select "11"
select select "59"
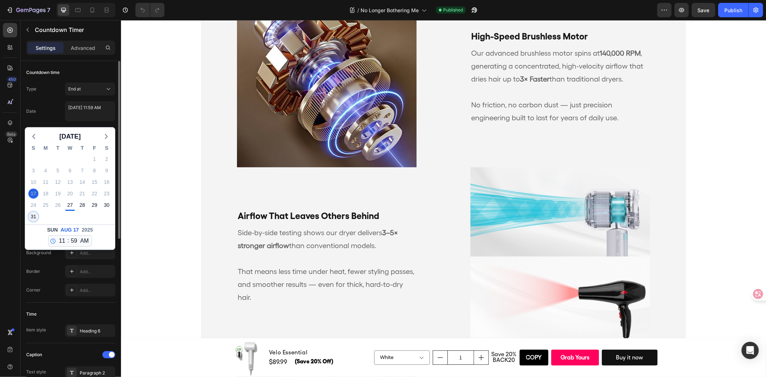
click at [34, 214] on div "31" at bounding box center [33, 216] width 10 height 10
type textarea "[DATE] 11:59 AM"
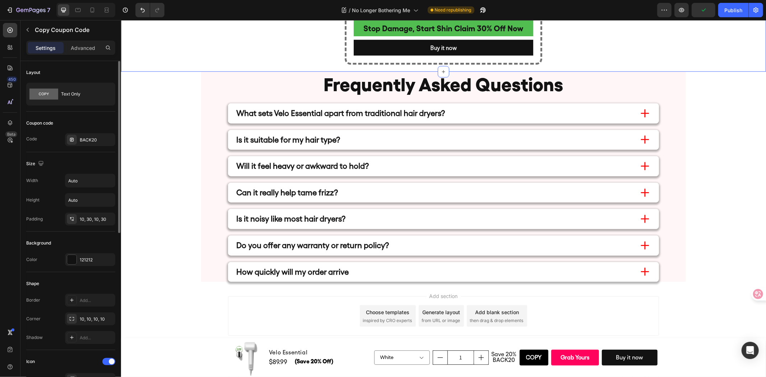
scroll to position [5246, 0]
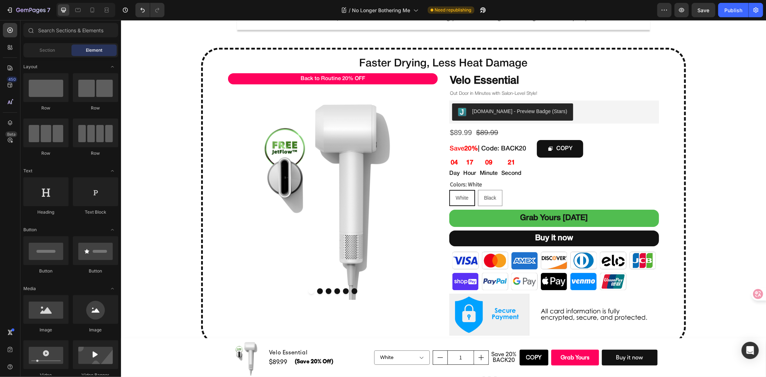
scroll to position [2248, 0]
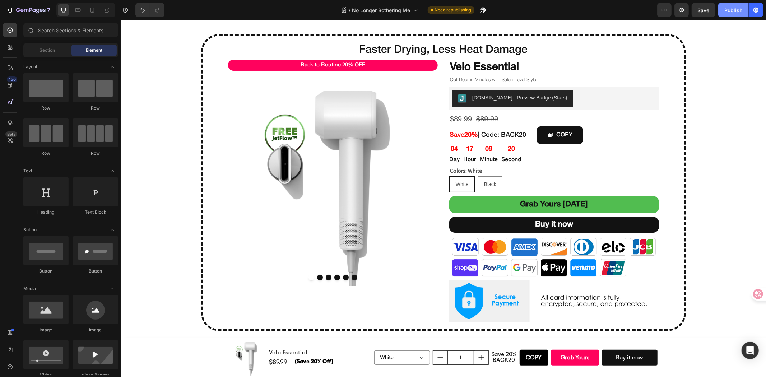
click at [731, 14] on button "Publish" at bounding box center [733, 10] width 30 height 14
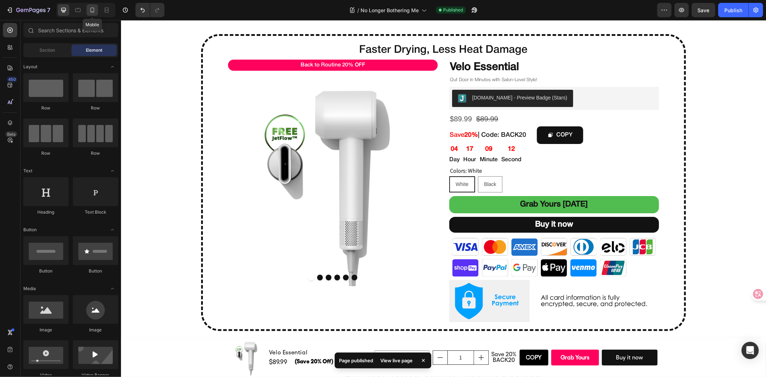
click at [92, 11] on icon at bounding box center [92, 10] width 4 height 5
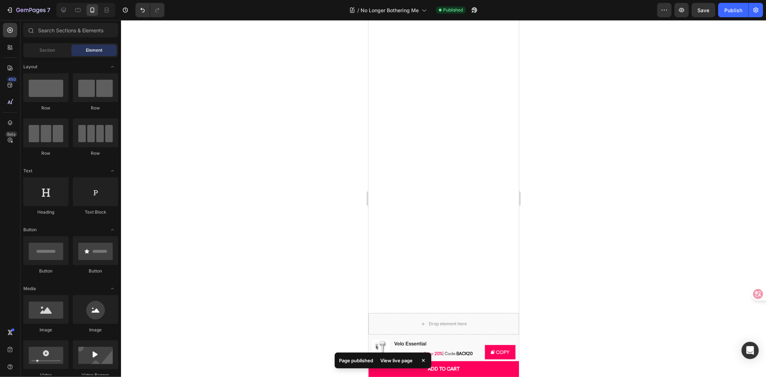
scroll to position [1756, 0]
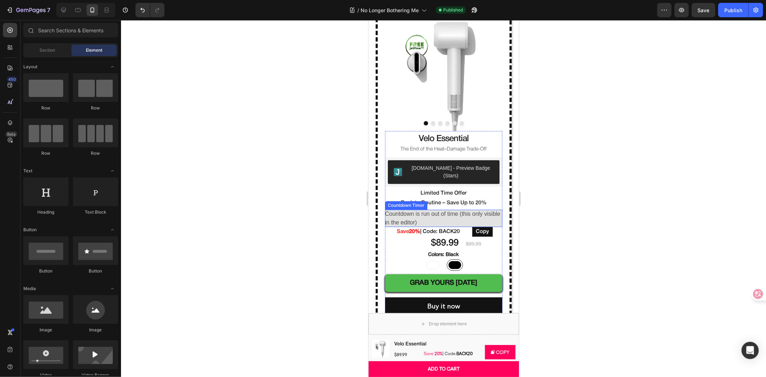
click at [459, 212] on span "Countdown is run out of time (this only visible in the editor)" at bounding box center [443, 217] width 117 height 17
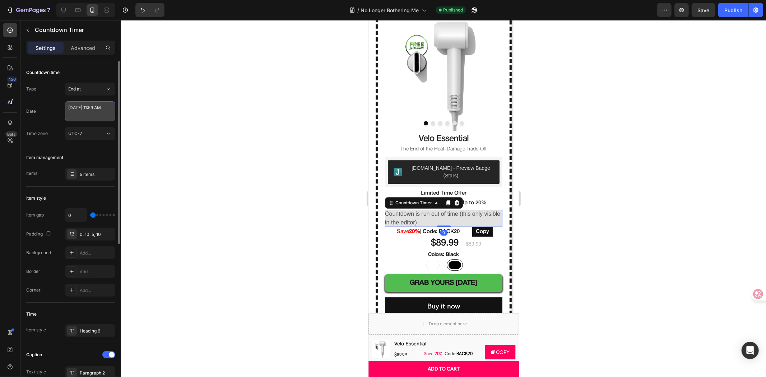
click at [94, 111] on textarea "[DATE] 11:59 AM" at bounding box center [90, 111] width 50 height 20
select select "11"
select select "59"
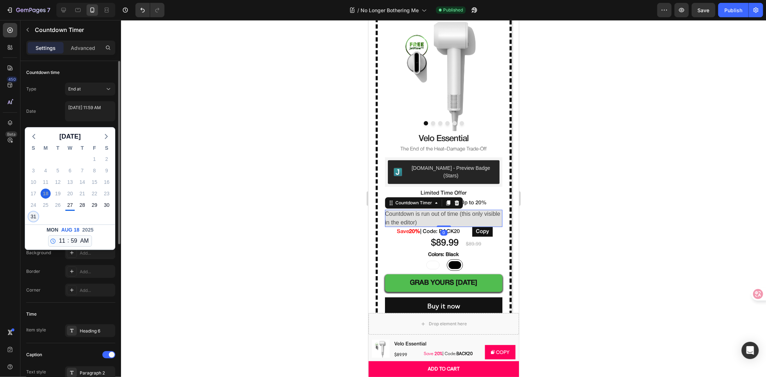
click at [30, 215] on div "31" at bounding box center [33, 216] width 10 height 10
type textarea "[DATE] 11:59 AM"
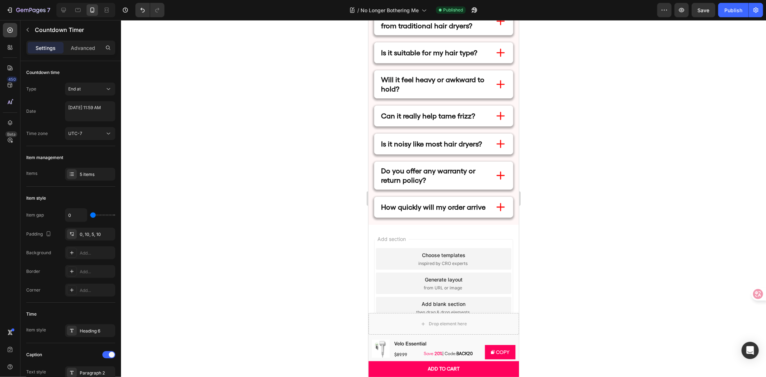
scroll to position [5066, 0]
click at [735, 10] on div "Publish" at bounding box center [733, 10] width 18 height 8
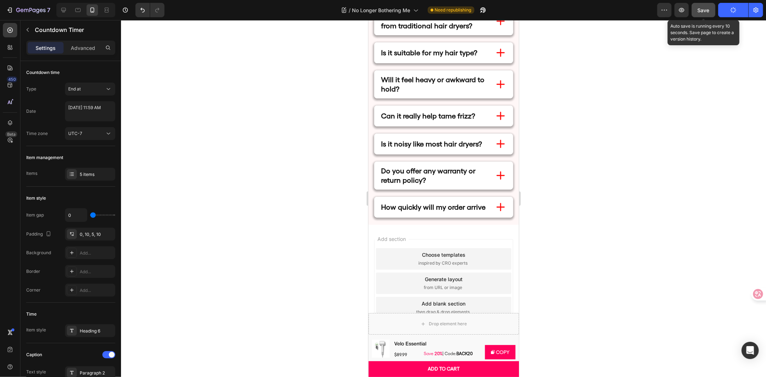
click at [703, 8] on span "Save" at bounding box center [704, 10] width 12 height 6
click at [679, 106] on div at bounding box center [443, 198] width 645 height 357
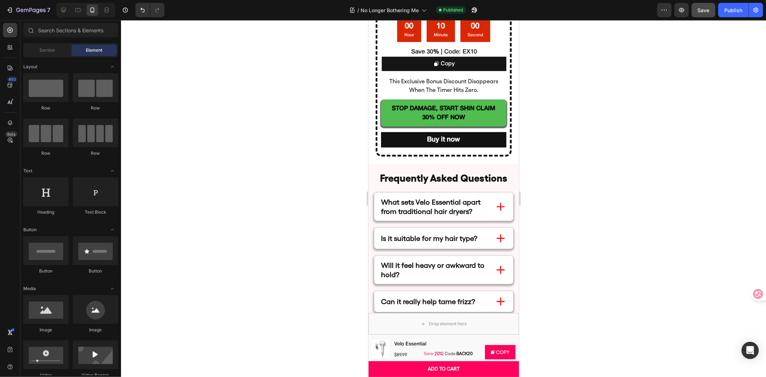
scroll to position [4986, 0]
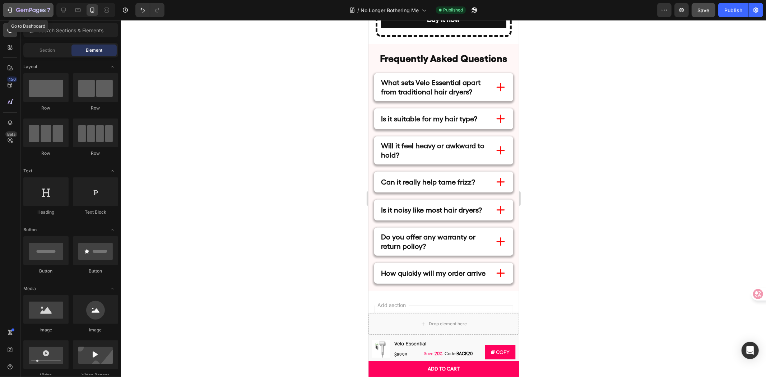
click at [44, 10] on icon "button" at bounding box center [44, 10] width 3 height 3
